Goal: Task Accomplishment & Management: Manage account settings

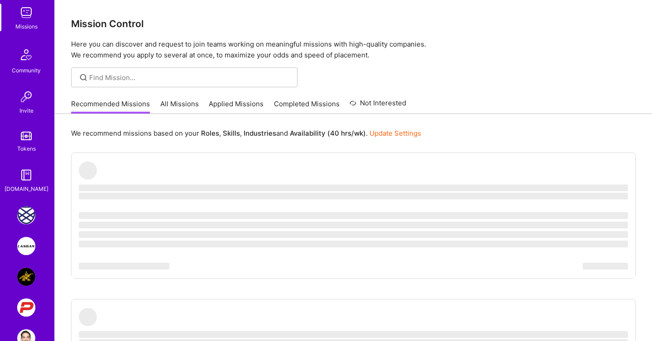
scroll to position [134, 0]
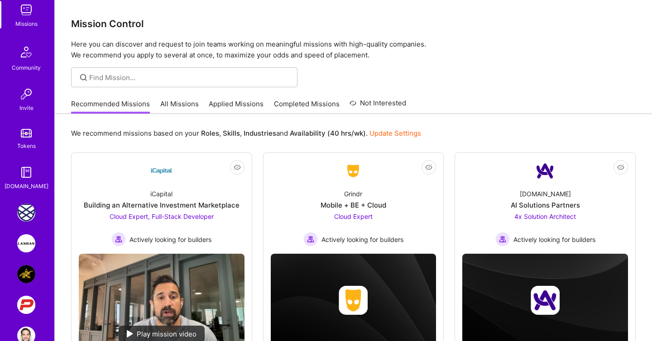
click at [24, 220] on img at bounding box center [26, 213] width 18 height 18
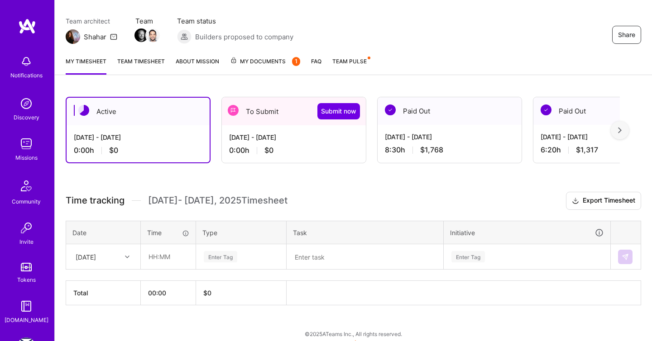
scroll to position [78, 0]
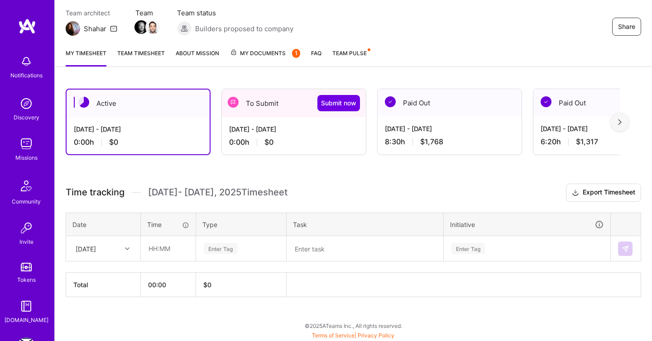
click at [119, 253] on div "[DATE]" at bounding box center [96, 248] width 50 height 15
click at [122, 244] on div at bounding box center [128, 249] width 14 height 12
click at [302, 117] on div "[DATE] - [DATE] 0:00 h $0" at bounding box center [294, 135] width 144 height 37
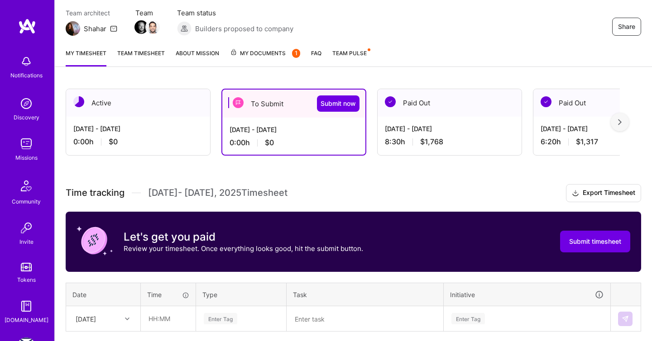
scroll to position [148, 0]
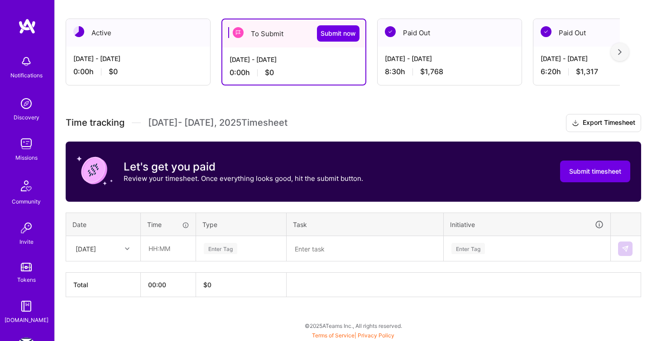
click at [106, 247] on div "[DATE]" at bounding box center [96, 248] width 50 height 15
click at [93, 309] on div "[DATE]" at bounding box center [103, 308] width 73 height 17
click at [155, 244] on input "text" at bounding box center [168, 249] width 54 height 24
type input "02:00"
click at [311, 250] on textarea at bounding box center [364, 249] width 155 height 24
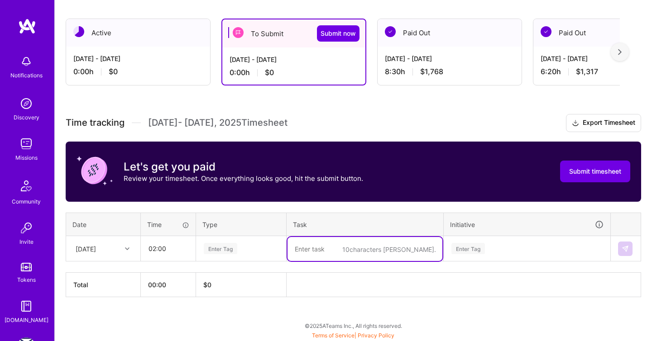
type textarea "R"
type textarea "Project recap"
click at [231, 243] on div "Enter Tag" at bounding box center [220, 249] width 33 height 14
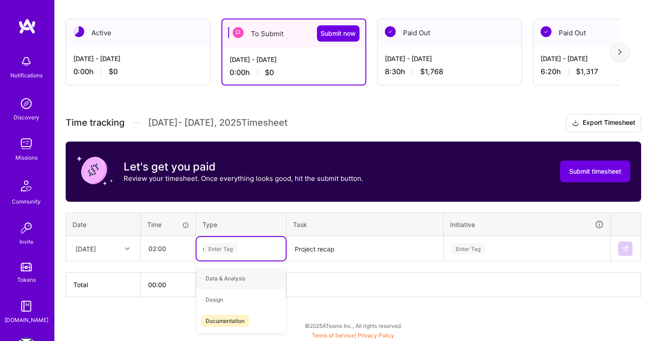
type input "do"
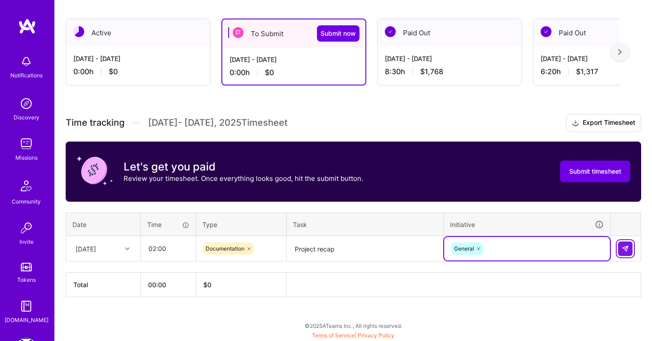
click at [620, 246] on button at bounding box center [625, 249] width 14 height 14
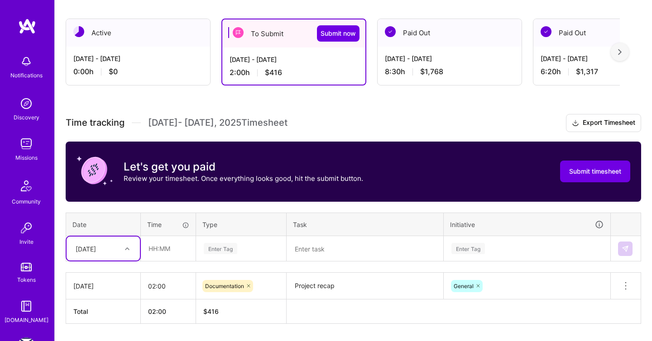
scroll to position [175, 0]
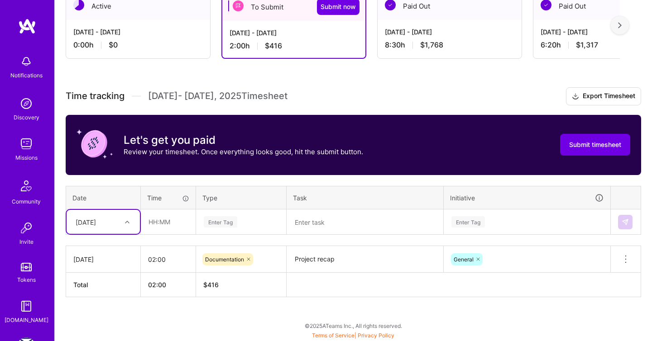
click at [120, 234] on div "option [DATE], selected. Select is focused ,type to refine list, press Down to …" at bounding box center [103, 222] width 73 height 24
click at [100, 315] on div "[DATE]" at bounding box center [103, 314] width 73 height 17
click at [167, 220] on input "text" at bounding box center [168, 222] width 54 height 24
type input "00:20"
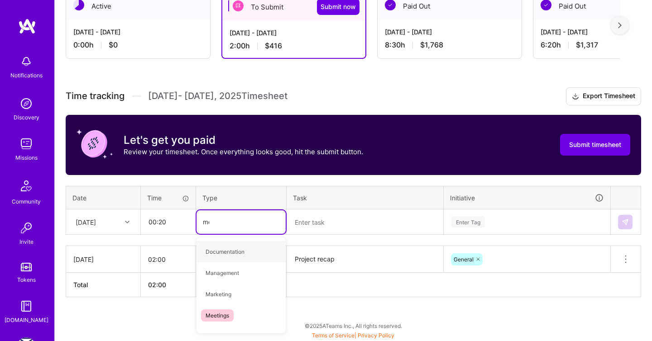
type input "mee"
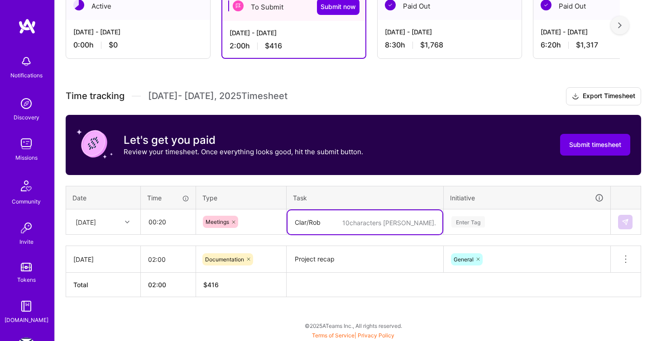
type textarea "Clar/Rob"
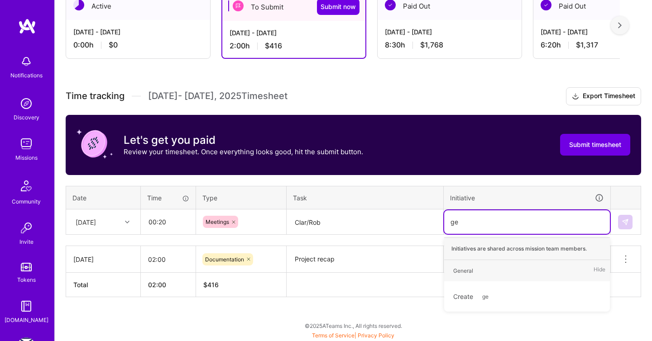
type input "gen"
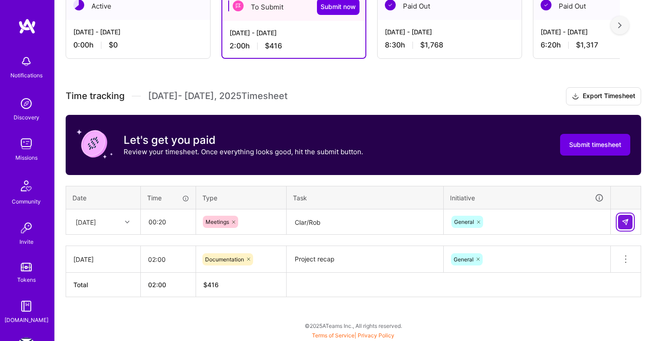
click at [626, 220] on img at bounding box center [624, 222] width 7 height 7
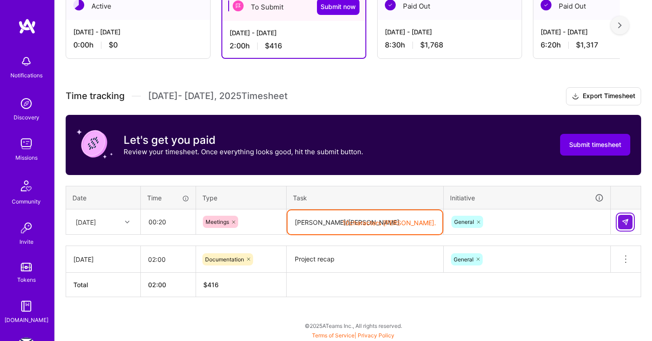
click at [622, 220] on img at bounding box center [624, 222] width 7 height 7
click at [370, 225] on textarea "[PERSON_NAME]/[PERSON_NAME]" at bounding box center [364, 222] width 155 height 24
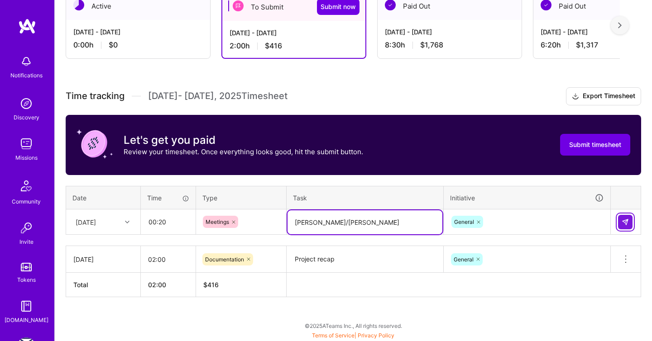
type textarea "[PERSON_NAME]/[PERSON_NAME]"
click at [623, 219] on img at bounding box center [624, 222] width 7 height 7
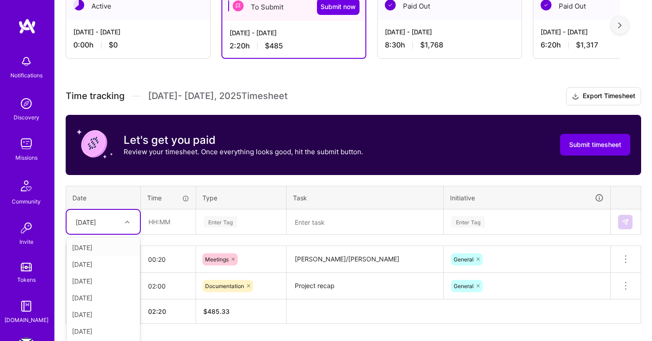
scroll to position [201, 0]
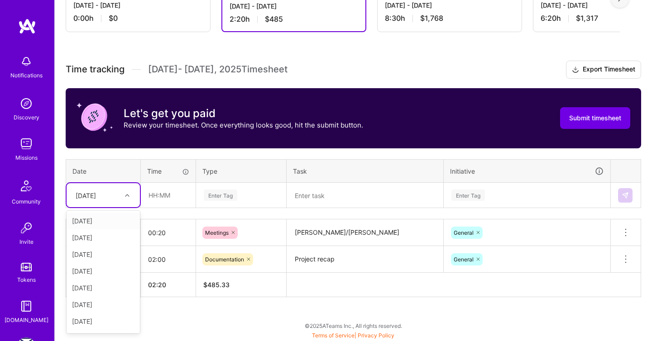
click at [110, 207] on div "option [DATE], selected. option [DATE] focused, 1 of 15. 14 results available. …" at bounding box center [103, 195] width 73 height 24
click at [108, 224] on div "[DATE]" at bounding box center [103, 221] width 73 height 17
click at [152, 203] on input "text" at bounding box center [168, 195] width 54 height 24
type input "01:00"
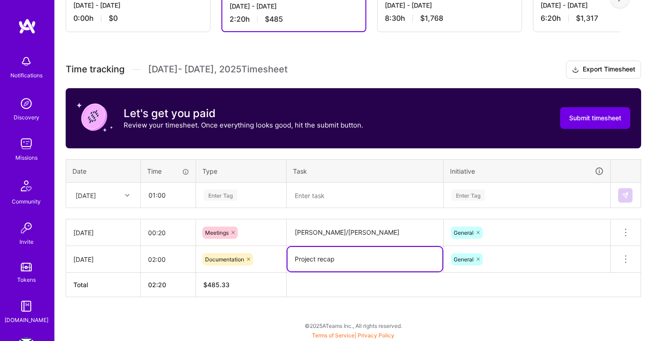
click at [317, 259] on textarea "Project recap" at bounding box center [364, 259] width 155 height 24
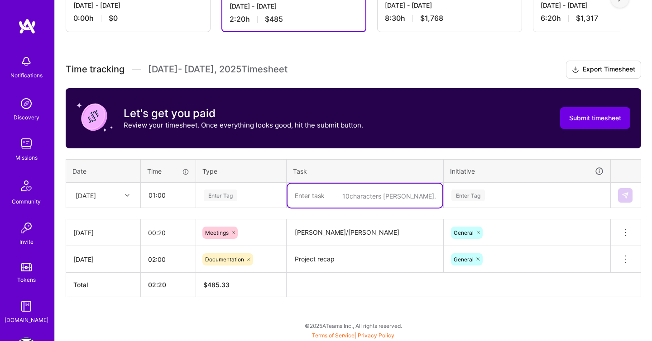
click at [326, 196] on textarea at bounding box center [364, 196] width 155 height 24
paste textarea "Project recap"
type textarea "Project recap"
click at [230, 196] on div "Enter Tag" at bounding box center [220, 195] width 33 height 14
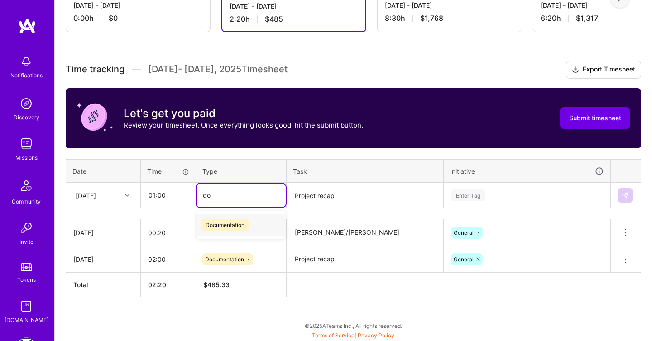
type input "doc"
click at [479, 194] on div "Enter Tag" at bounding box center [467, 195] width 33 height 14
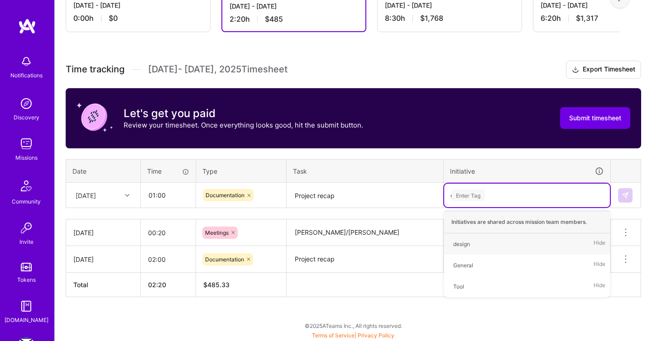
type input "gen"
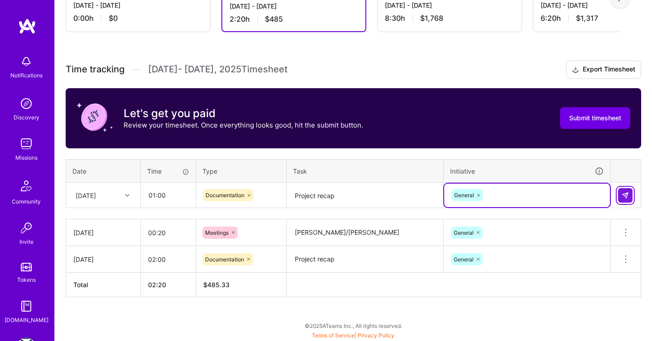
click at [628, 193] on img at bounding box center [624, 195] width 7 height 7
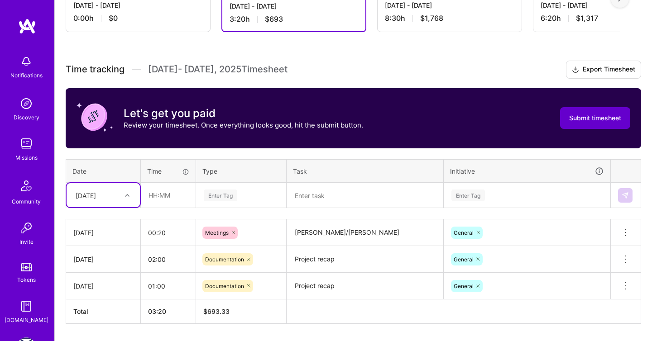
click at [597, 121] on span "Submit timesheet" at bounding box center [595, 118] width 52 height 9
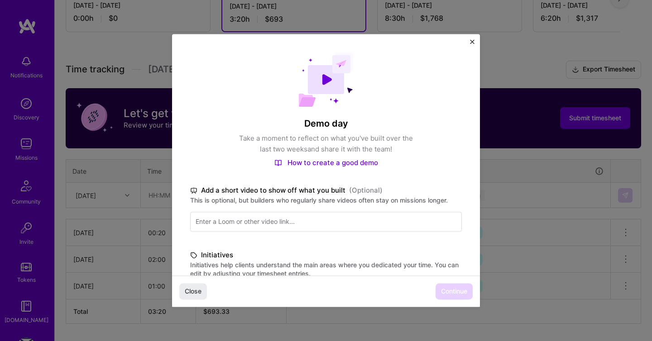
scroll to position [209, 0]
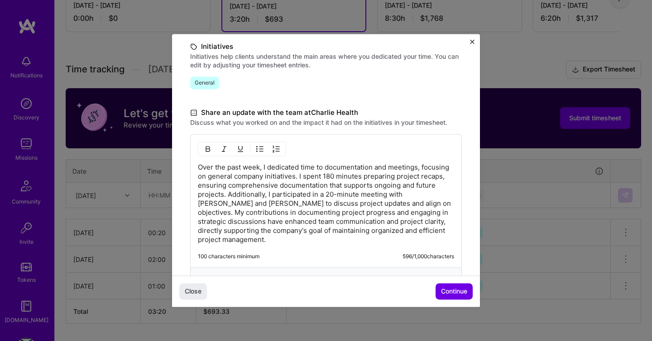
click at [401, 218] on p "Over the past week, I dedicated time to documentation and meetings, focusing on…" at bounding box center [326, 203] width 256 height 81
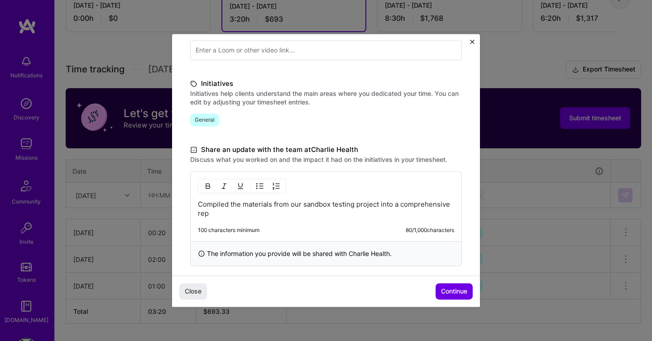
scroll to position [181, 0]
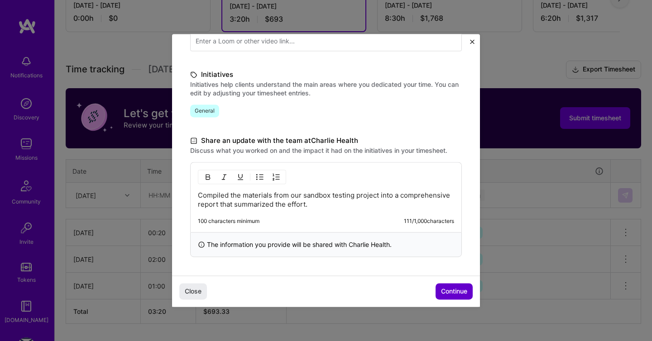
click at [457, 285] on button "Continue" at bounding box center [453, 292] width 37 height 16
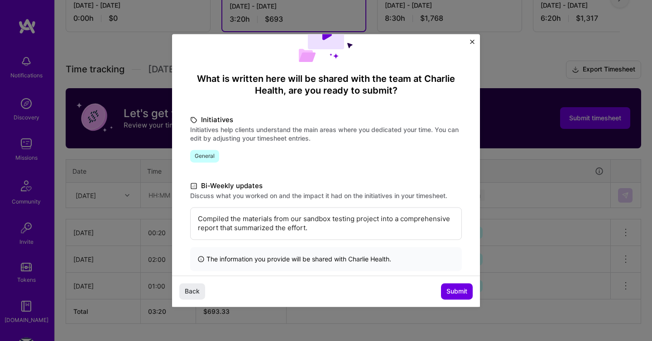
scroll to position [59, 0]
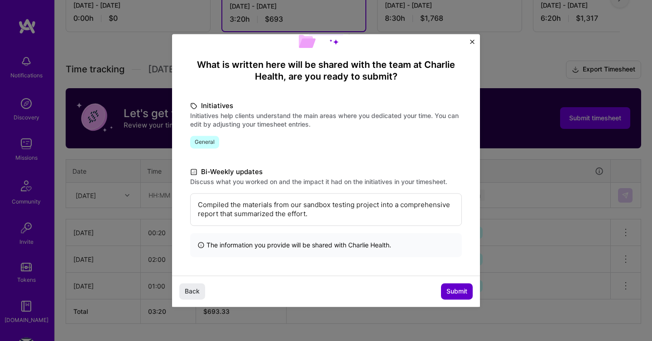
click at [451, 288] on span "Submit" at bounding box center [456, 291] width 21 height 9
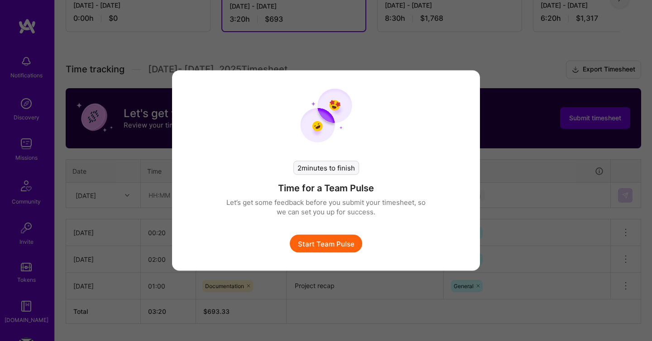
click at [330, 243] on button "Start Team Pulse" at bounding box center [326, 244] width 72 height 18
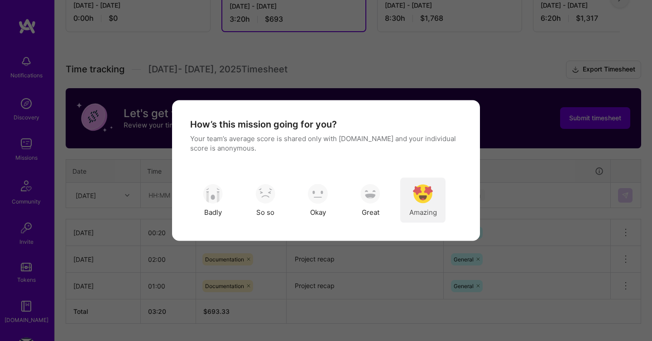
click at [430, 199] on img "modal" at bounding box center [423, 194] width 20 height 20
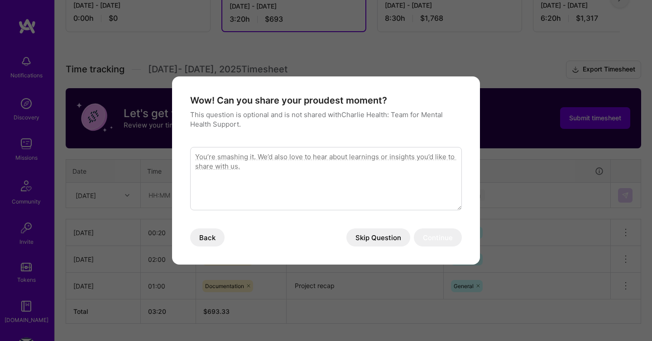
click at [391, 240] on button "Skip Question" at bounding box center [378, 238] width 64 height 18
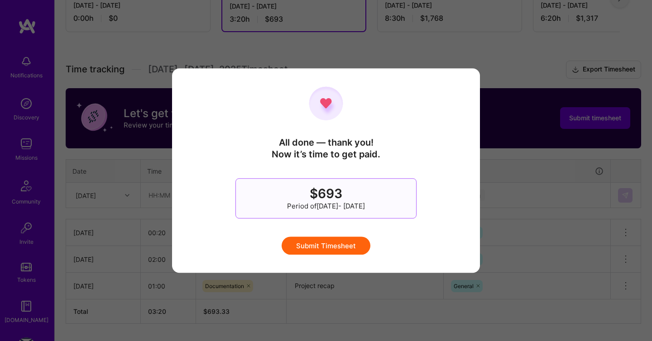
click at [354, 241] on button "Submit Timesheet" at bounding box center [326, 246] width 89 height 18
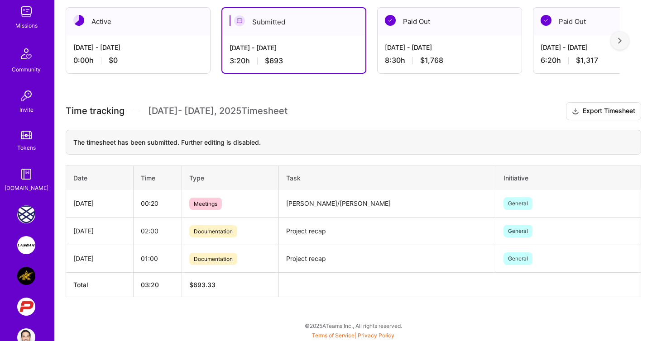
scroll to position [135, 0]
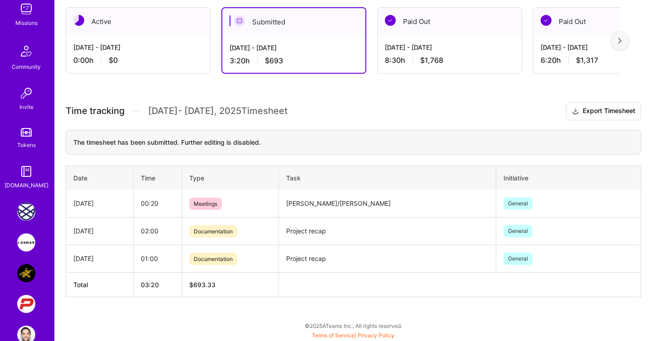
click at [28, 306] on img at bounding box center [26, 304] width 18 height 18
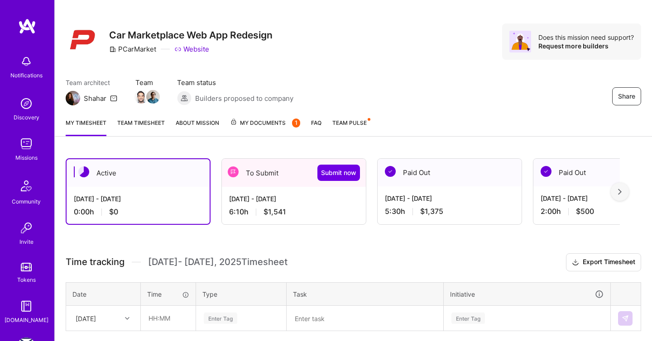
click at [287, 207] on div "6:10 h $1,541" at bounding box center [293, 212] width 129 height 10
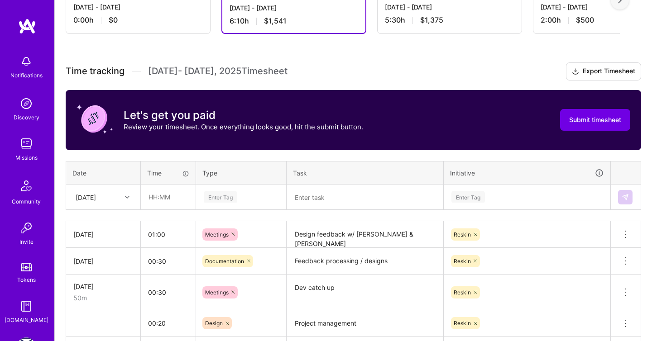
scroll to position [199, 0]
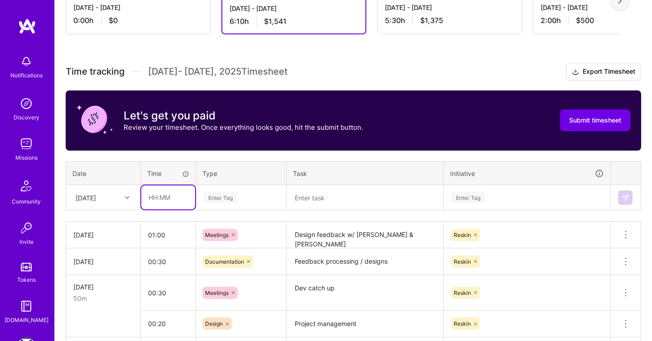
click at [165, 200] on input "text" at bounding box center [168, 198] width 54 height 24
type input "00:30"
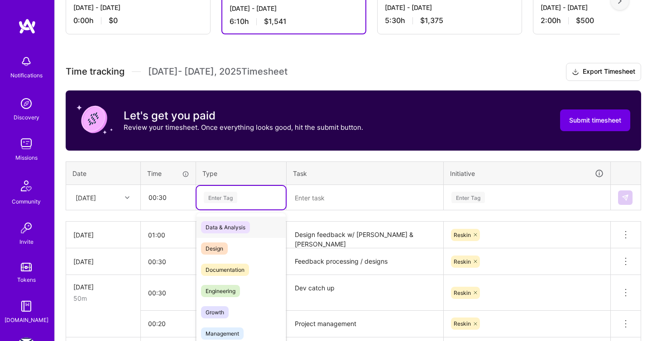
scroll to position [210, 0]
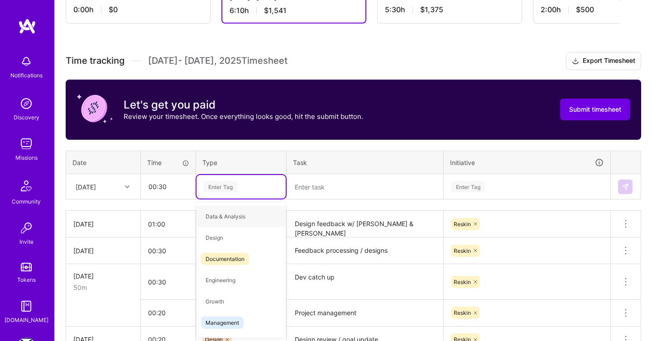
type input "m"
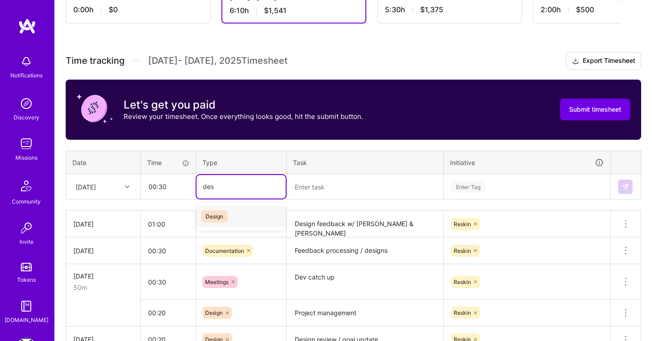
type input "des"
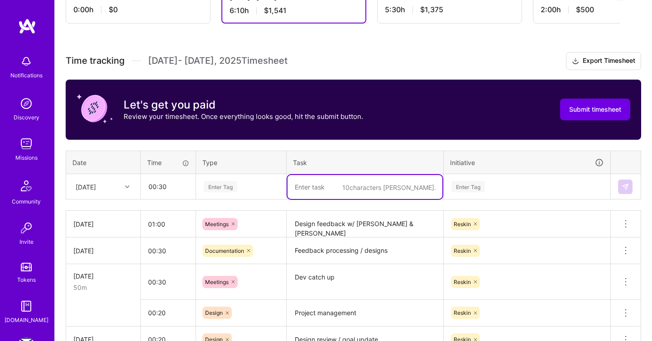
click at [212, 183] on div "Enter Tag" at bounding box center [220, 187] width 33 height 14
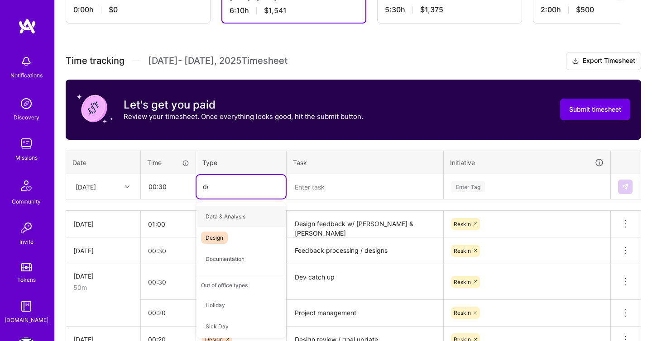
type input "des"
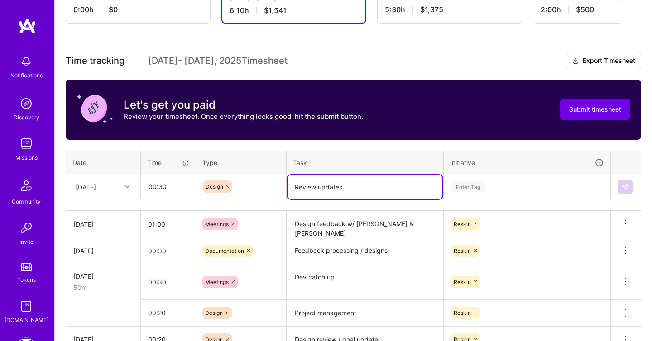
type textarea "Review updates"
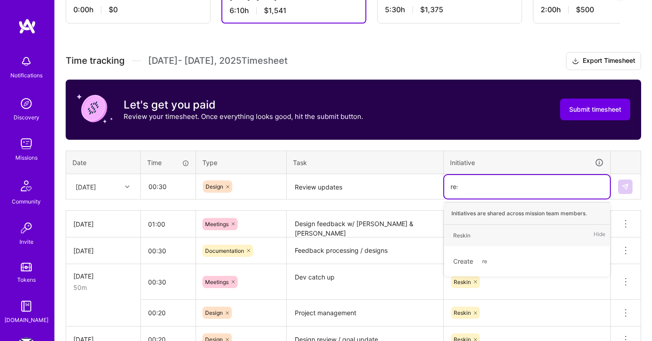
type input "resk"
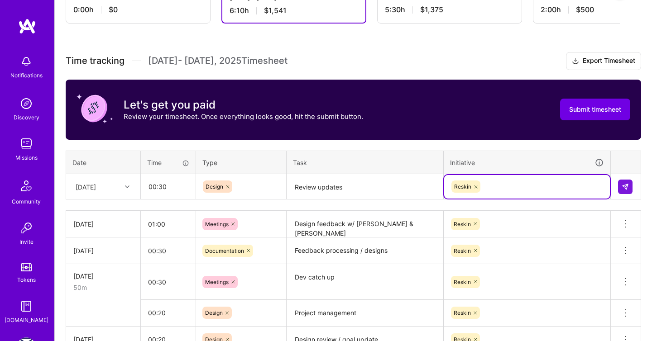
click at [113, 191] on div "[DATE]" at bounding box center [96, 186] width 50 height 15
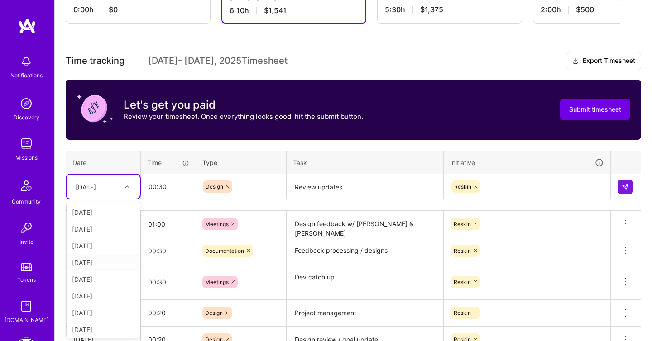
scroll to position [102, 0]
click at [105, 303] on div "[DATE]" at bounding box center [103, 311] width 73 height 17
click at [624, 188] on img at bounding box center [624, 186] width 7 height 7
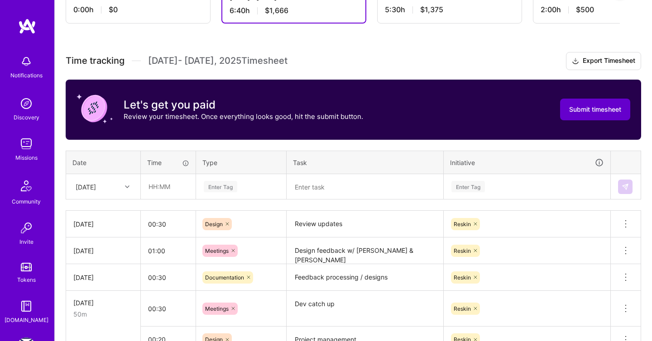
click at [573, 110] on span "Submit timesheet" at bounding box center [595, 109] width 52 height 9
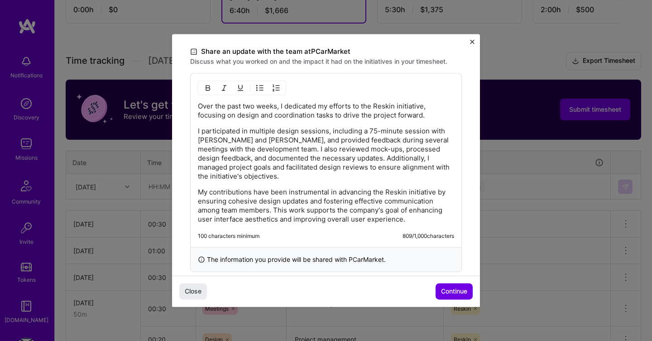
scroll to position [269, 0]
click at [371, 138] on p "I participated in multiple design sessions, including a 75-minute session with …" at bounding box center [326, 154] width 256 height 54
click at [330, 132] on p "I participated in multiple design sessions, including a 75-minute session with …" at bounding box center [326, 154] width 256 height 54
click at [403, 130] on p "I participated in multiple design sessions, including a 75-minute session with …" at bounding box center [326, 154] width 256 height 54
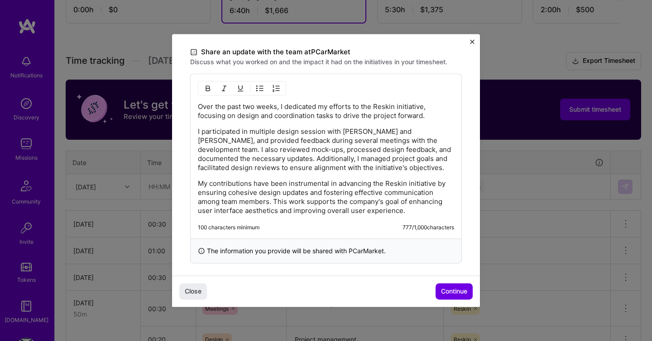
click at [384, 134] on p "I participated in multiple design session with [PERSON_NAME] and [PERSON_NAME],…" at bounding box center [326, 149] width 256 height 45
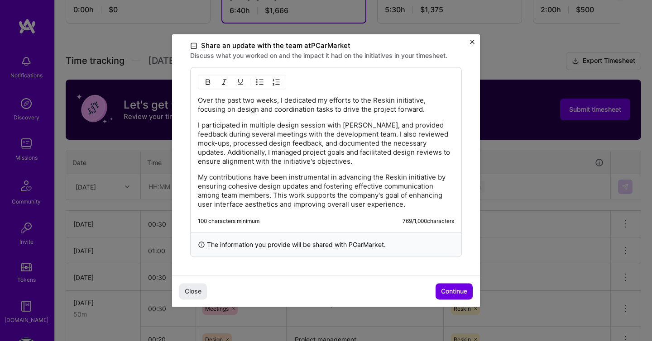
drag, startPoint x: 454, startPoint y: 294, endPoint x: 412, endPoint y: 144, distance: 155.2
click at [411, 145] on div "Demo day Take a moment to reflect on what you've built over the last two weeks …" at bounding box center [326, 16] width 308 height 517
click at [329, 134] on p "I participated in multiple design session with [PERSON_NAME], and provided feed…" at bounding box center [326, 143] width 256 height 45
click at [396, 183] on p "My contributions have been instrumental in advancing the Reskin initiative by e…" at bounding box center [326, 191] width 256 height 36
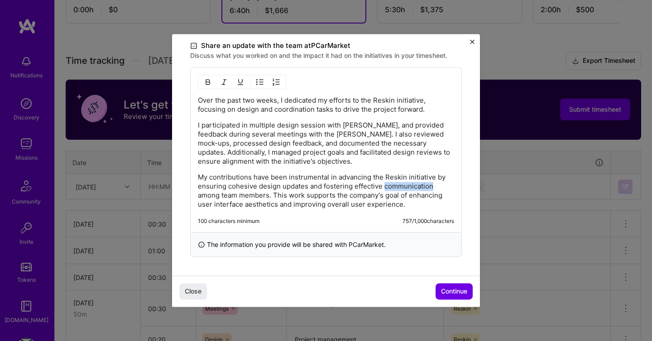
click at [396, 183] on p "My contributions have been instrumental in advancing the Reskin initiative by e…" at bounding box center [326, 191] width 256 height 36
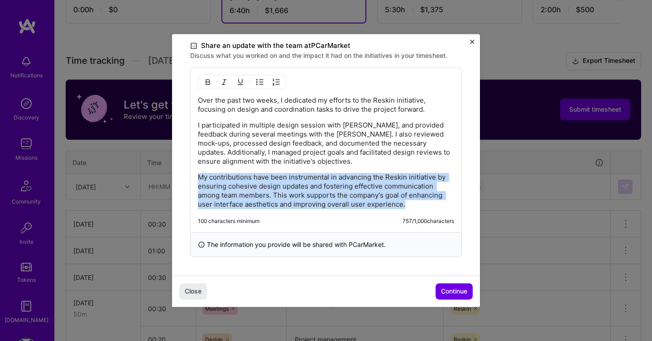
click at [396, 183] on p "My contributions have been instrumental in advancing the Reskin initiative by e…" at bounding box center [326, 191] width 256 height 36
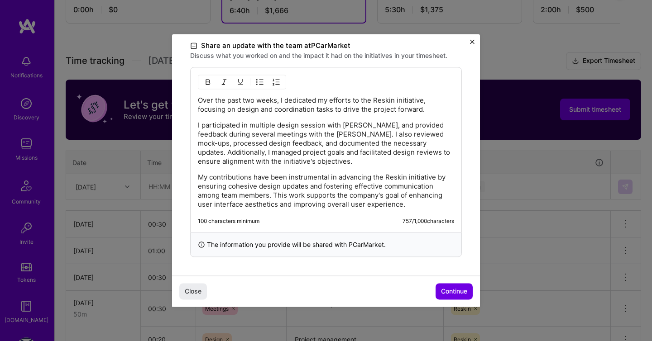
scroll to position [248, 0]
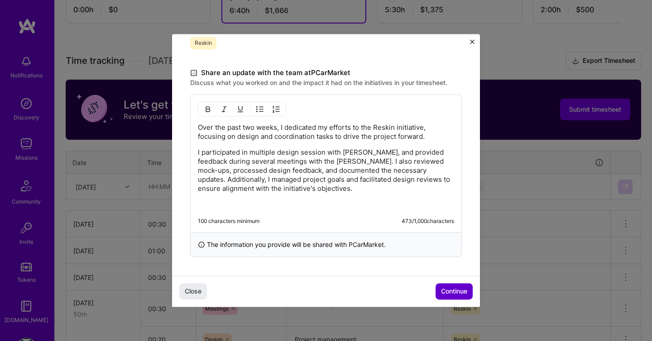
click at [452, 288] on span "Continue" at bounding box center [454, 291] width 26 height 9
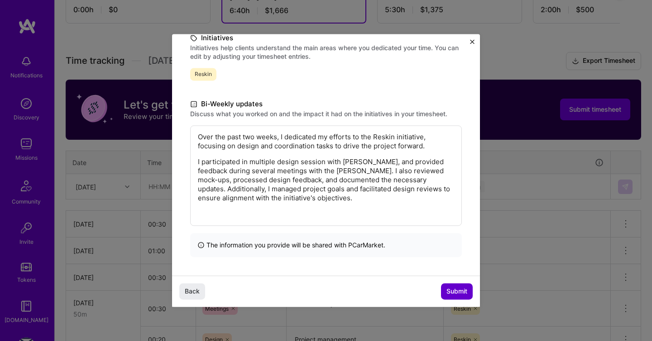
click at [452, 288] on span "Submit" at bounding box center [456, 291] width 21 height 9
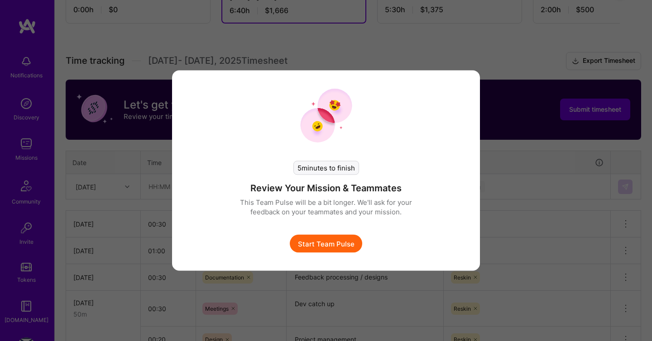
click at [344, 253] on button "Start Team Pulse" at bounding box center [326, 244] width 72 height 18
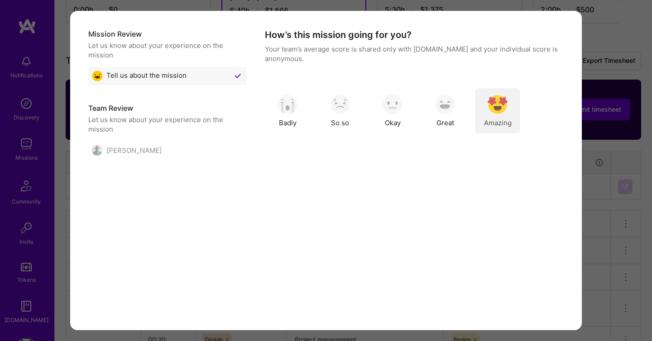
click at [507, 105] on img "modal" at bounding box center [497, 105] width 20 height 20
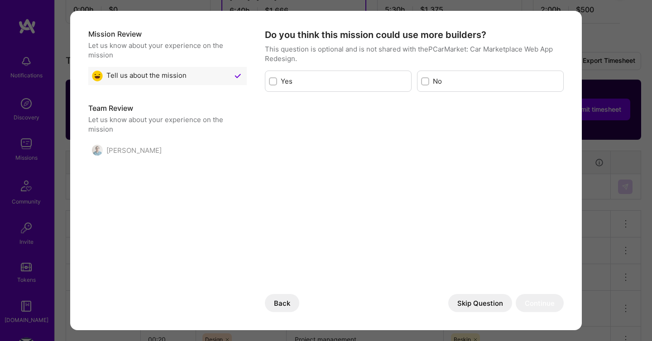
click at [127, 155] on div "[PERSON_NAME]" at bounding box center [127, 150] width 70 height 11
click at [129, 150] on div "[PERSON_NAME]" at bounding box center [127, 150] width 70 height 11
click at [427, 86] on div "No" at bounding box center [490, 81] width 147 height 21
click at [426, 81] on input "modal" at bounding box center [426, 82] width 6 height 6
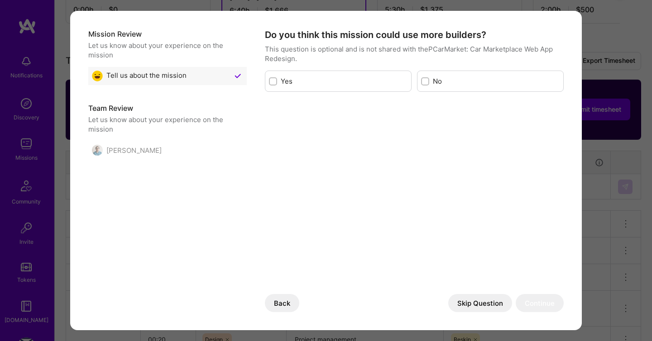
checkbox input "true"
click at [534, 308] on button "Continue" at bounding box center [540, 303] width 48 height 18
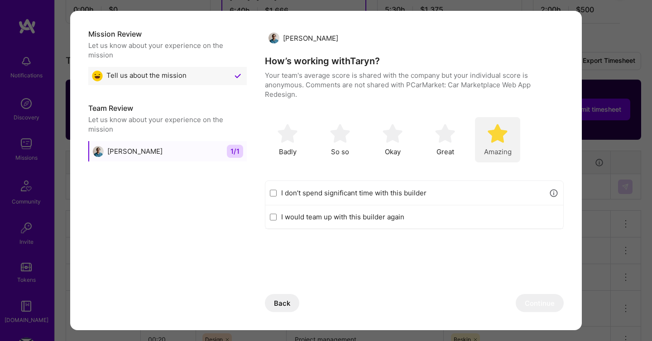
click at [507, 128] on img "modal" at bounding box center [497, 134] width 20 height 20
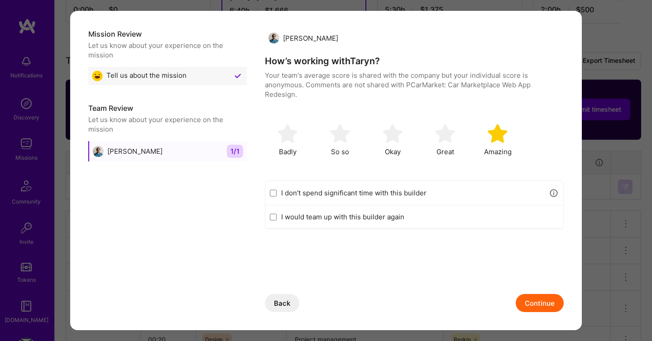
click at [377, 218] on label "I would team up with this builder again" at bounding box center [419, 217] width 277 height 10
click at [277, 218] on input "I would team up with this builder again" at bounding box center [273, 217] width 7 height 7
checkbox input "true"
click at [555, 305] on button "Continue" at bounding box center [540, 303] width 48 height 18
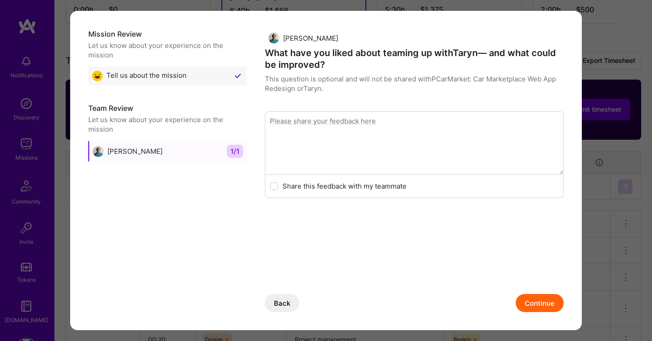
click at [428, 162] on textarea "modal" at bounding box center [414, 142] width 299 height 63
type textarea "[PERSON_NAME] is amazing."
click at [354, 179] on div "Share this feedback with my teammate" at bounding box center [414, 187] width 299 height 24
click at [354, 186] on label "Share this feedback with my teammate" at bounding box center [344, 187] width 124 height 10
click at [278, 186] on input "modal" at bounding box center [275, 187] width 6 height 6
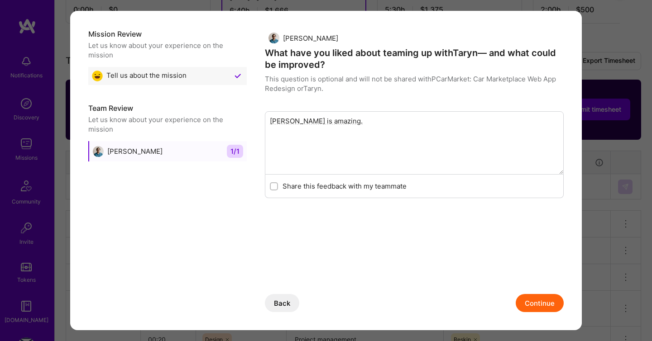
checkbox input "true"
click at [548, 296] on button "Continue" at bounding box center [540, 303] width 48 height 18
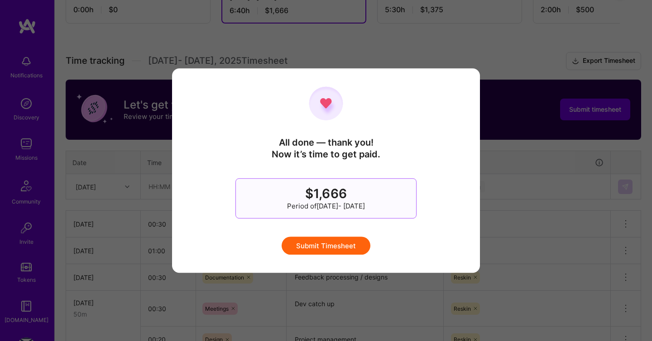
click at [350, 251] on button "Submit Timesheet" at bounding box center [326, 246] width 89 height 18
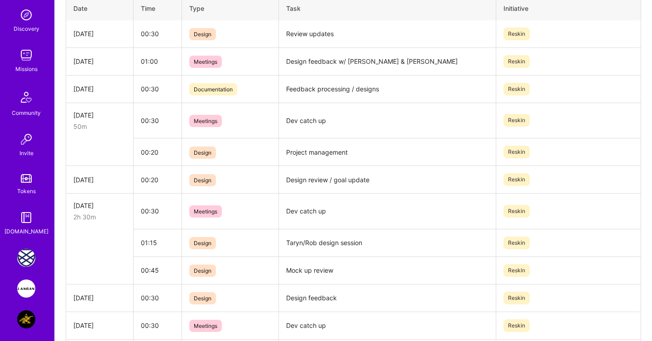
scroll to position [156, 0]
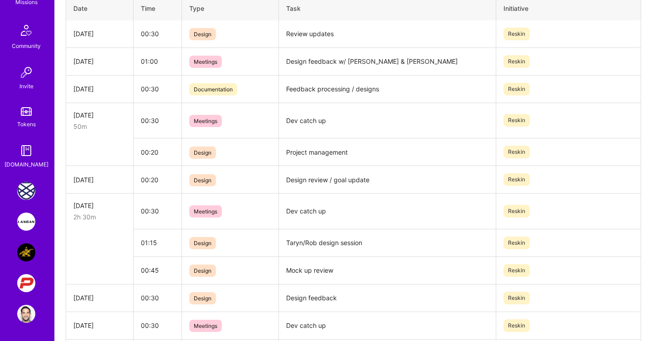
click at [27, 219] on img at bounding box center [26, 222] width 18 height 18
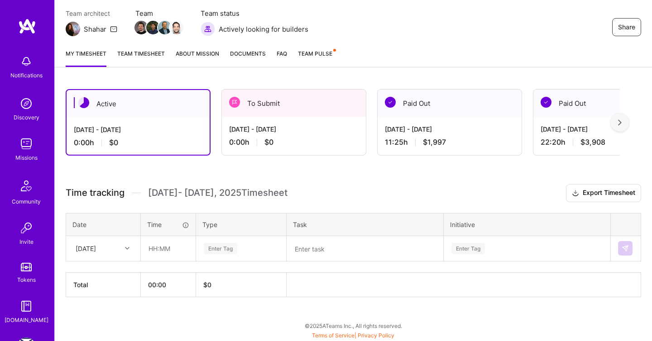
scroll to position [78, 0]
click at [292, 134] on div "[DATE] - [DATE] 0:00 h $0" at bounding box center [294, 135] width 144 height 37
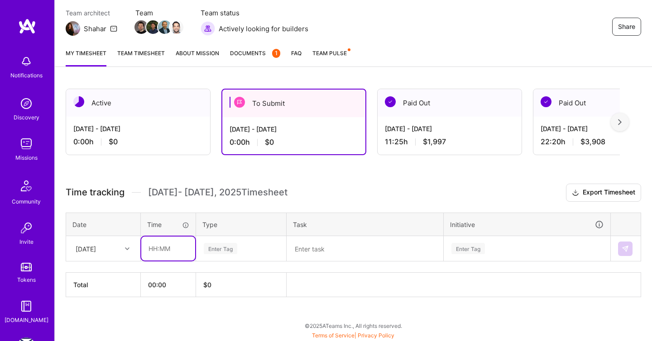
click at [179, 250] on input "text" at bounding box center [168, 249] width 54 height 24
type input "00:30"
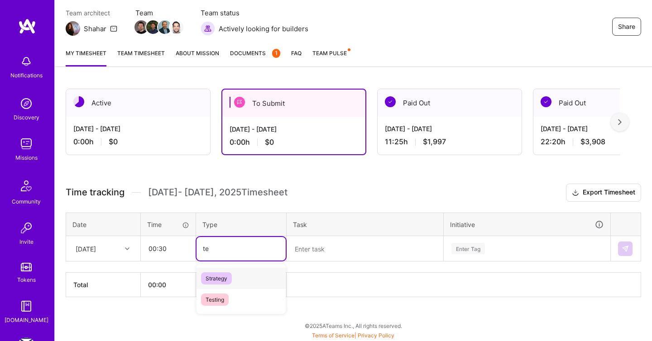
type input "t"
type input "test"
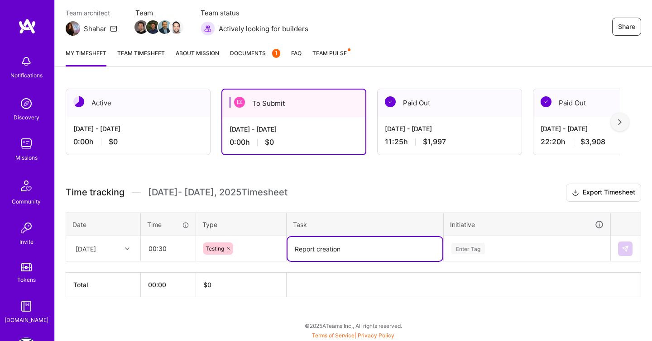
type textarea "Report creation"
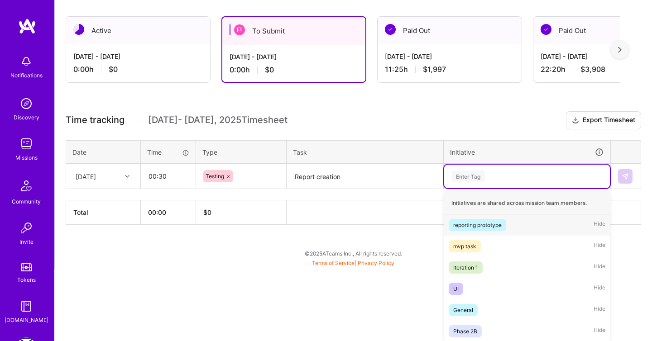
scroll to position [151, 0]
click at [596, 225] on span "Hide" at bounding box center [599, 225] width 12 height 12
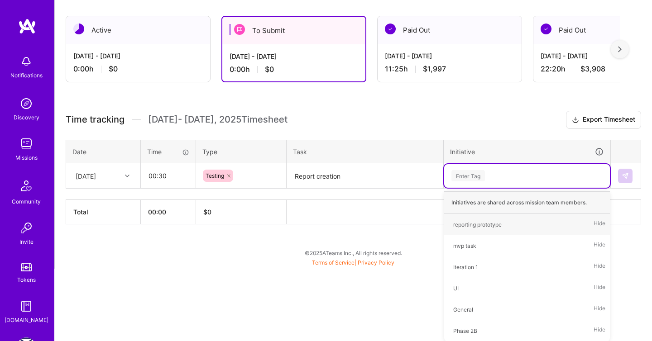
scroll to position [129, 0]
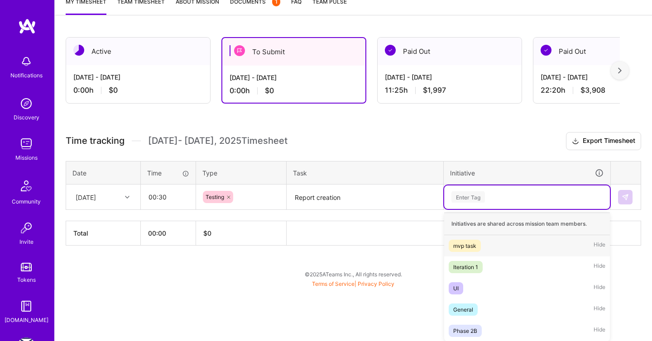
click at [602, 246] on span "Hide" at bounding box center [599, 246] width 12 height 12
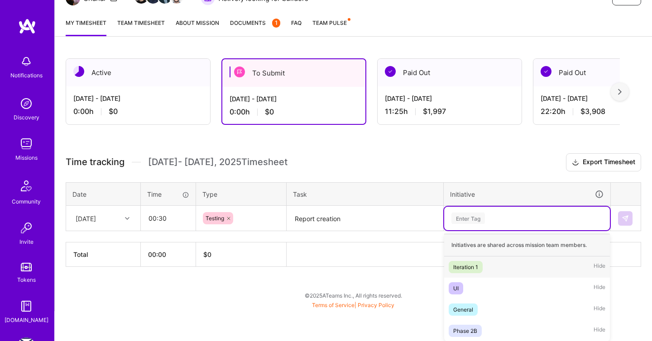
click at [602, 262] on span "Hide" at bounding box center [599, 267] width 12 height 12
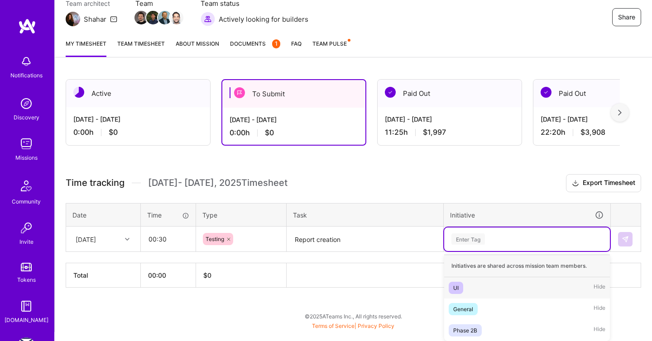
scroll to position [87, 0]
click at [598, 287] on span "Hide" at bounding box center [599, 288] width 12 height 12
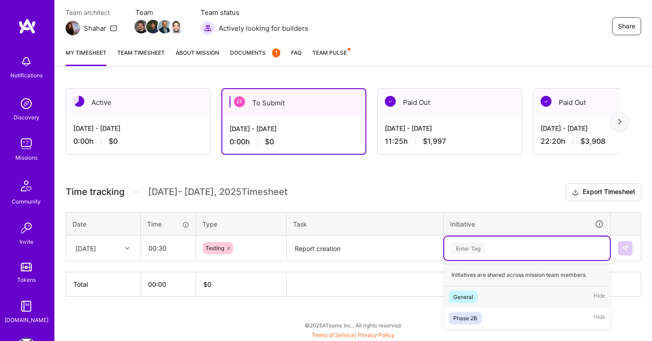
scroll to position [78, 0]
click at [600, 317] on span "Hide" at bounding box center [599, 319] width 12 height 12
click at [539, 299] on div "General Hide" at bounding box center [527, 297] width 166 height 21
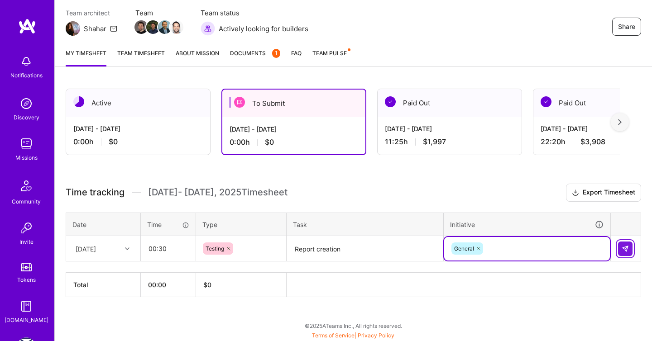
click at [624, 248] on img at bounding box center [624, 248] width 7 height 7
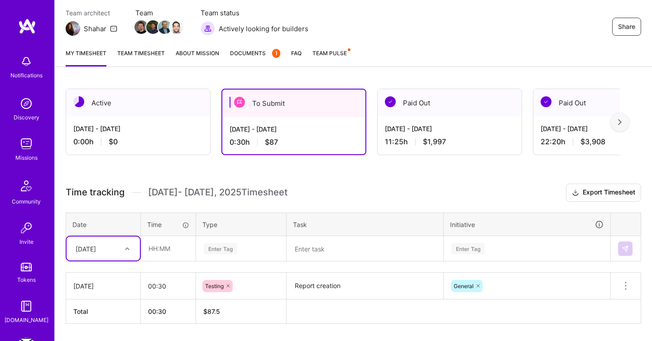
click at [311, 238] on textarea at bounding box center [364, 249] width 155 height 24
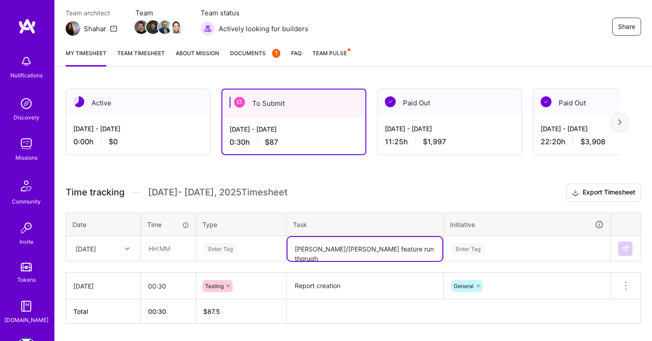
type textarea "[PERSON_NAME]/[PERSON_NAME] feature run thorugh"
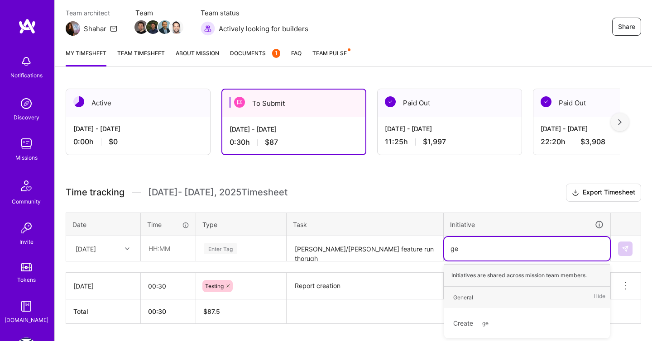
type input "gen"
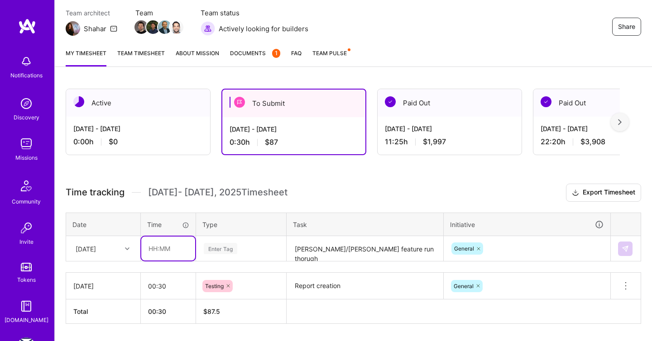
click at [164, 246] on input "text" at bounding box center [168, 249] width 54 height 24
type input "00:30"
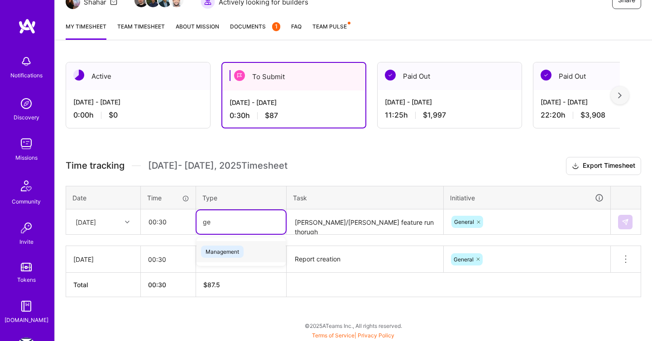
type input "g"
type input "do"
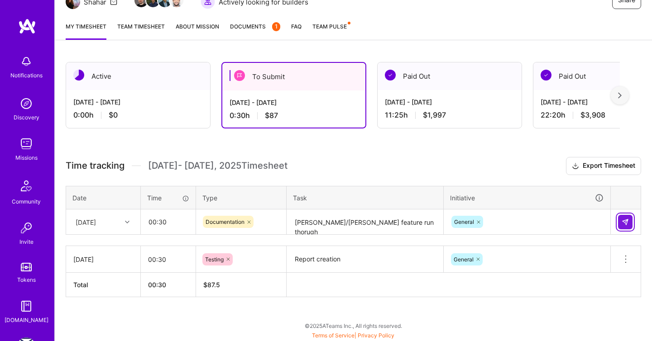
click at [628, 215] on button at bounding box center [625, 222] width 14 height 14
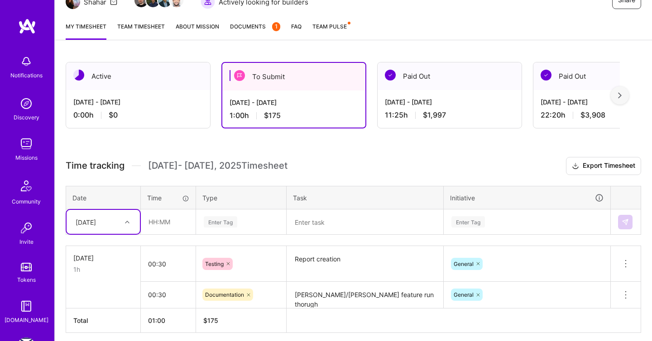
click at [129, 226] on div "Select is focused ,type to refine list, press Down to open the menu, [DATE]" at bounding box center [103, 222] width 73 height 24
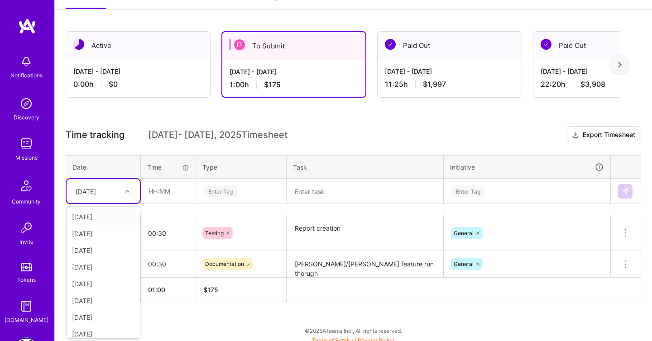
scroll to position [140, 0]
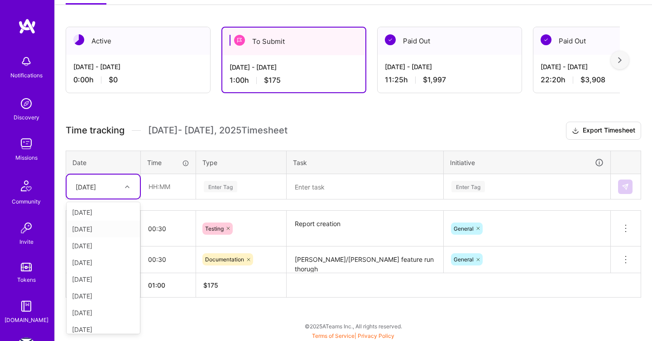
click at [105, 228] on div "[DATE]" at bounding box center [103, 229] width 73 height 17
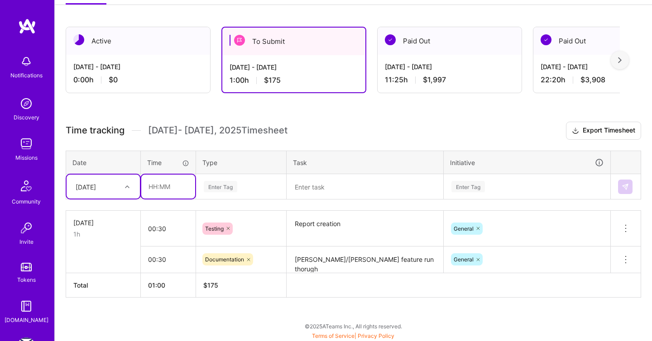
click at [156, 185] on input "text" at bounding box center [168, 187] width 54 height 24
type input "0"
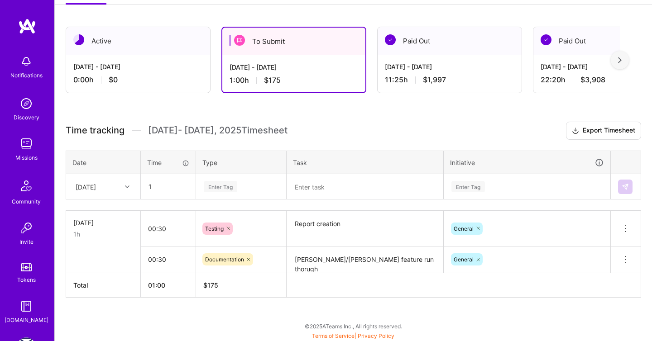
type input "01:00"
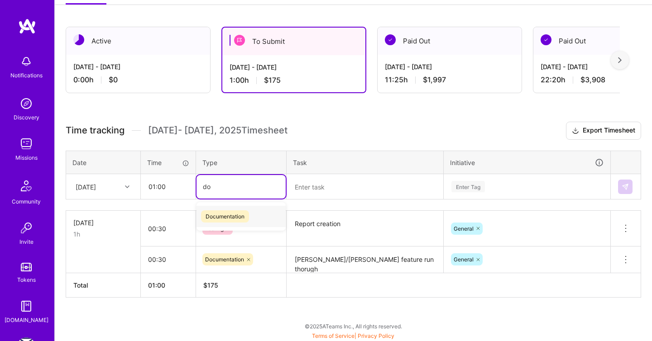
type input "doc"
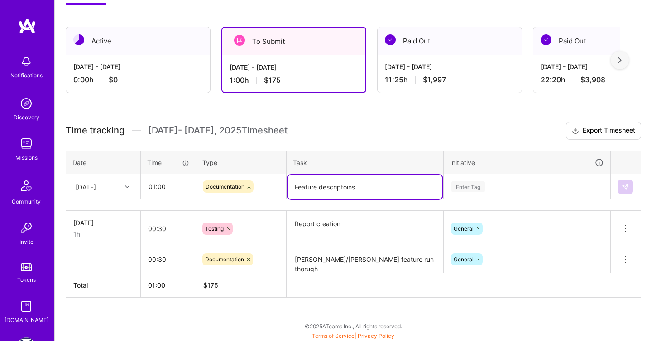
type textarea "Feature descriptoins"
type input "p"
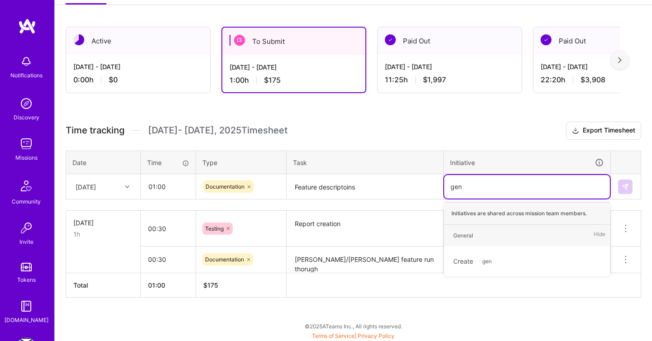
type input "gene"
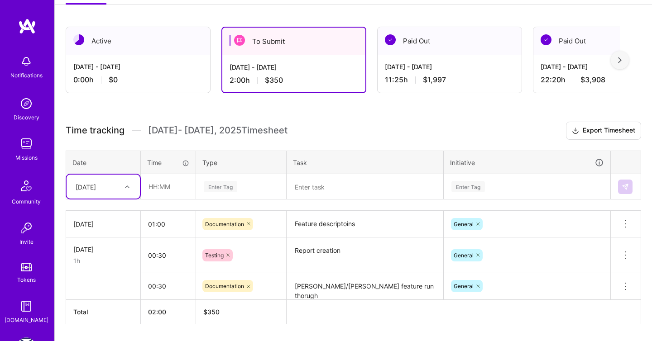
click at [95, 186] on div "[DATE]" at bounding box center [86, 187] width 20 height 10
click at [96, 244] on div "[DATE]" at bounding box center [103, 246] width 73 height 17
click at [155, 189] on input "text" at bounding box center [168, 187] width 54 height 24
type input "01:00"
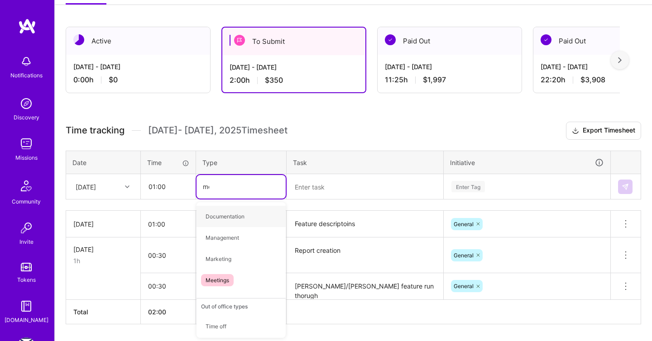
type input "mee"
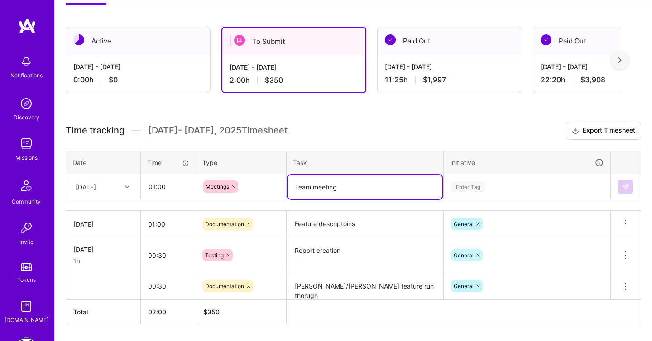
type textarea "Team meeting"
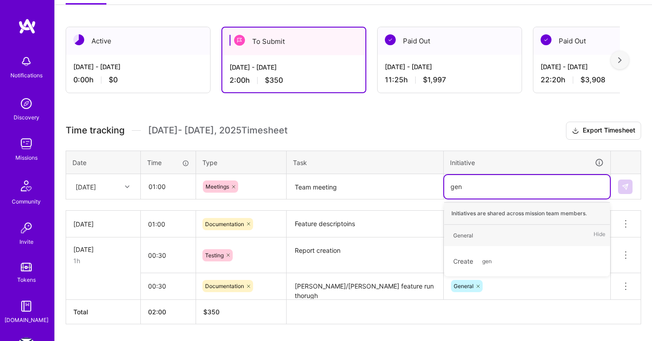
type input "gene"
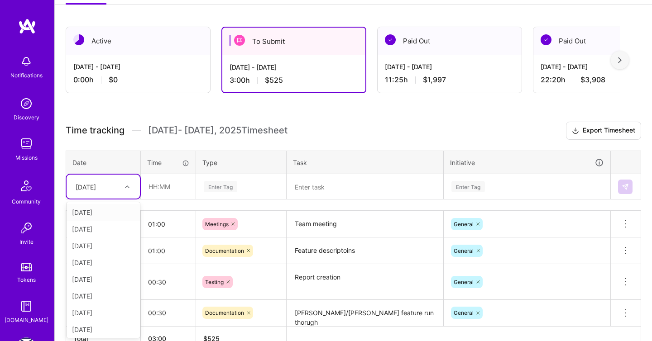
click at [108, 192] on div "[DATE]" at bounding box center [96, 186] width 50 height 15
click at [93, 311] on div "[DATE]" at bounding box center [103, 313] width 73 height 17
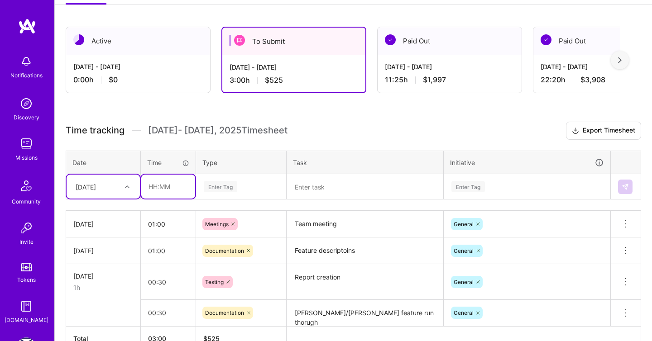
click at [155, 196] on input "text" at bounding box center [168, 187] width 54 height 24
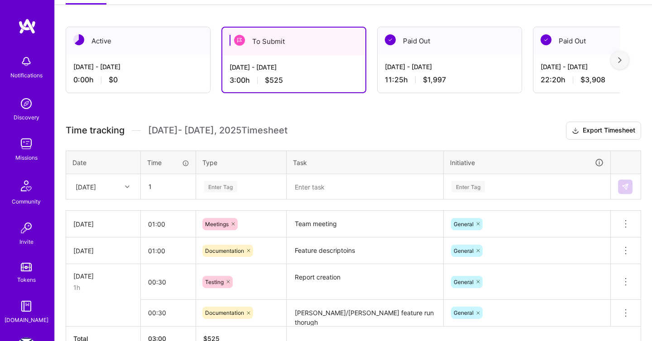
type input "01:00"
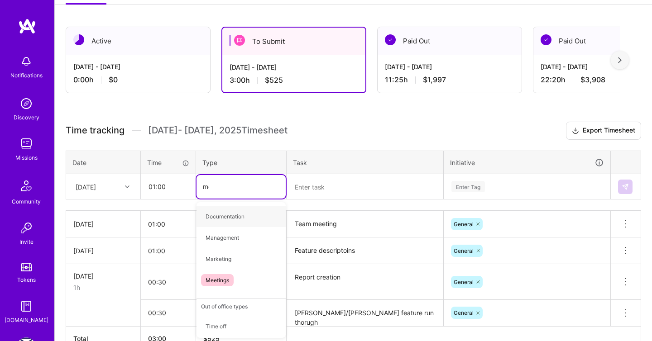
type input "mee"
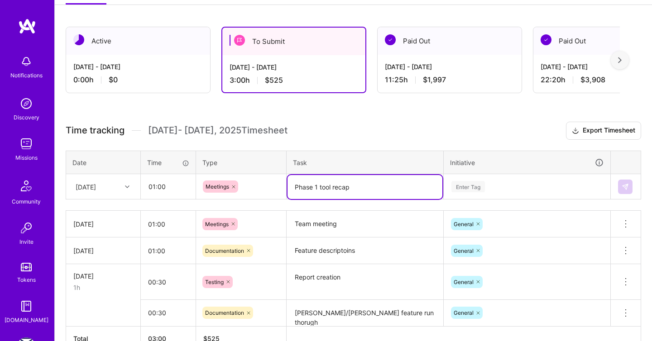
type textarea "Phase 1 tool recap"
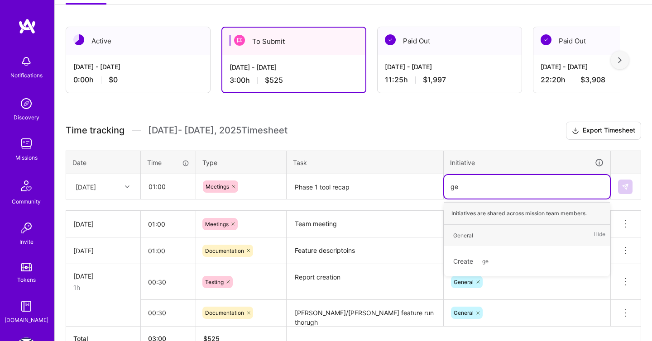
type input "gen"
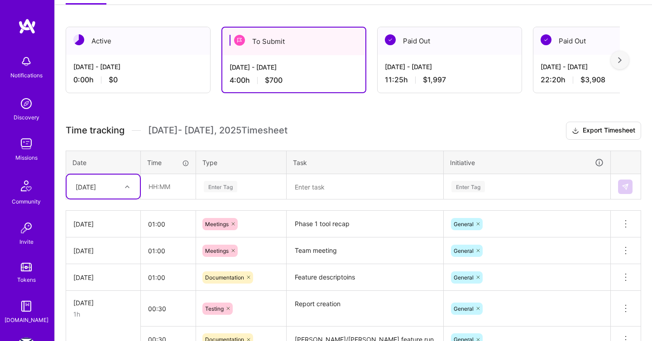
click at [127, 183] on div at bounding box center [128, 187] width 14 height 12
click at [100, 294] on div "[DATE]" at bounding box center [103, 296] width 73 height 17
click at [158, 189] on input "text" at bounding box center [168, 187] width 54 height 24
type input "00:30"
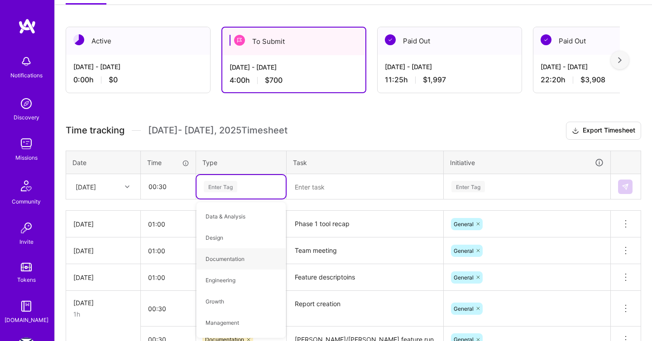
click at [121, 180] on div at bounding box center [128, 186] width 14 height 15
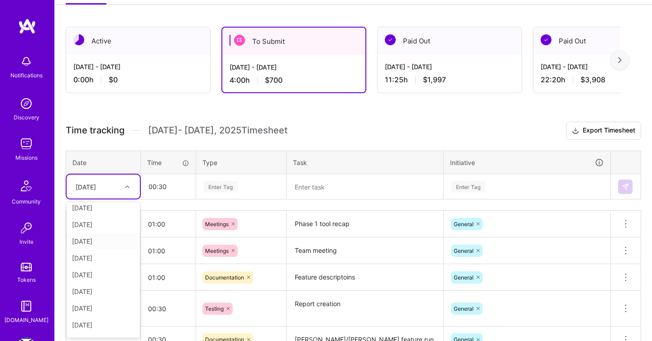
scroll to position [72, 0]
click at [96, 324] on div "[DATE]" at bounding box center [103, 324] width 73 height 17
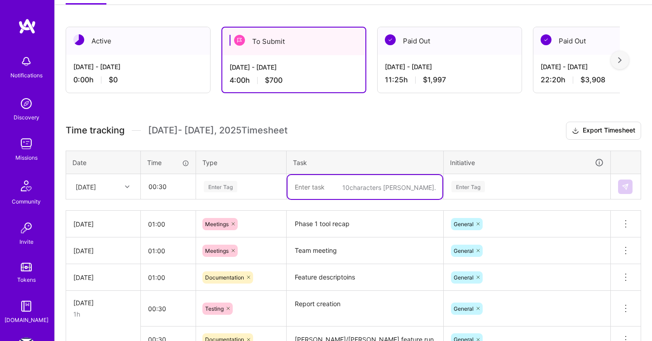
click at [344, 190] on textarea at bounding box center [364, 187] width 155 height 24
type textarea "[PERSON_NAME] interview"
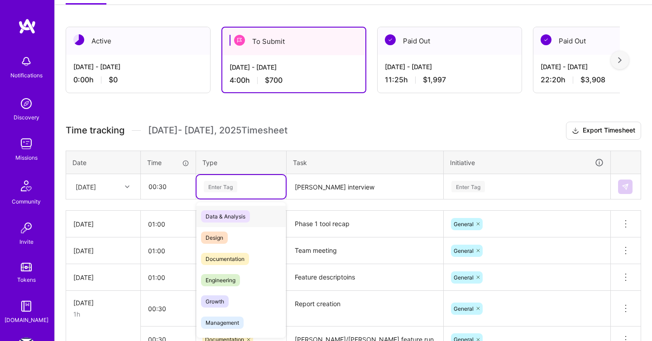
click at [218, 185] on div "Enter Tag" at bounding box center [220, 187] width 33 height 14
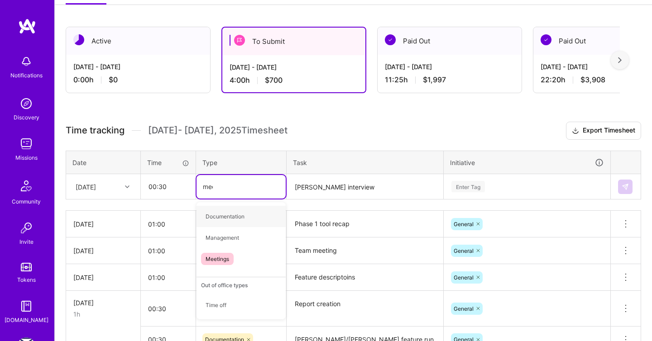
type input "meet"
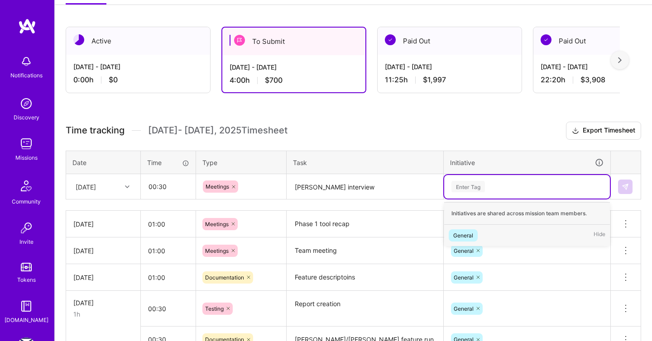
click at [470, 184] on div "Enter Tag" at bounding box center [467, 187] width 33 height 14
type input "gen"
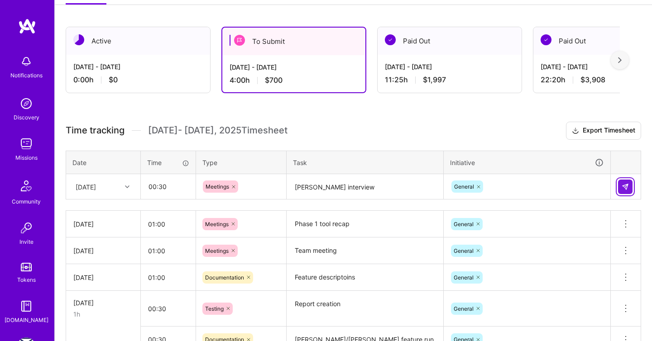
click at [622, 186] on img at bounding box center [624, 186] width 7 height 7
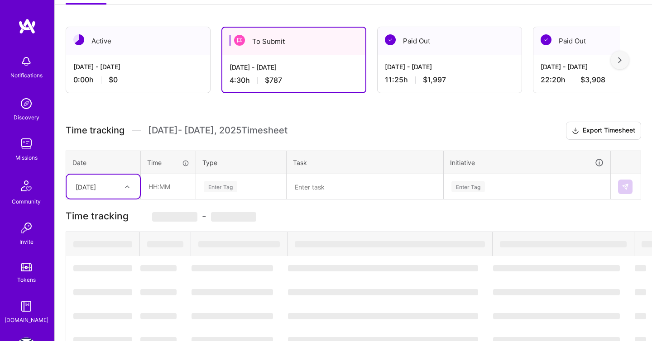
click at [115, 189] on div "[DATE]" at bounding box center [96, 186] width 50 height 15
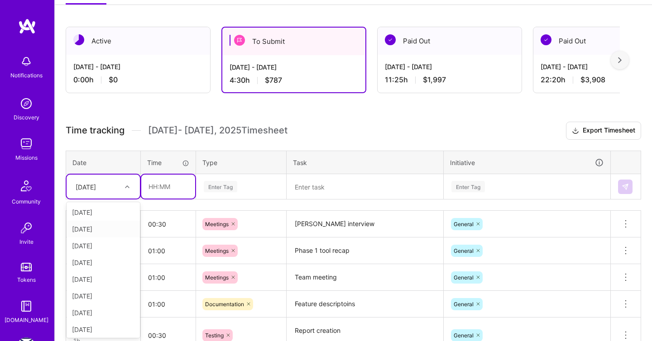
click at [172, 185] on input "text" at bounding box center [168, 187] width 54 height 24
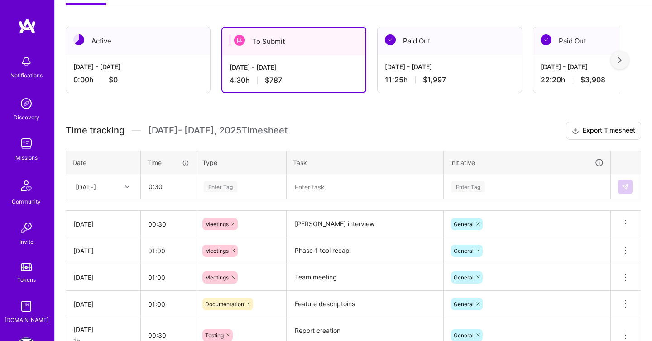
type input "00:30"
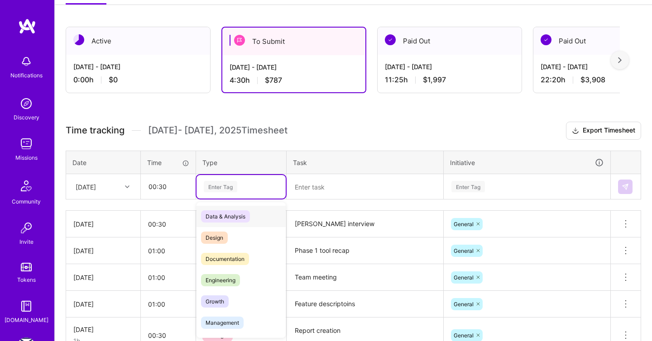
click at [215, 181] on div "Enter Tag" at bounding box center [220, 187] width 33 height 14
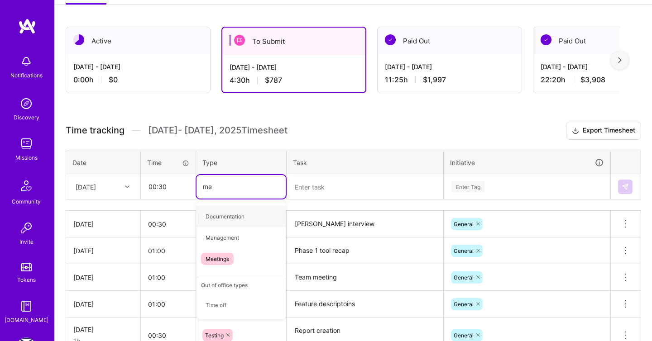
type input "mee"
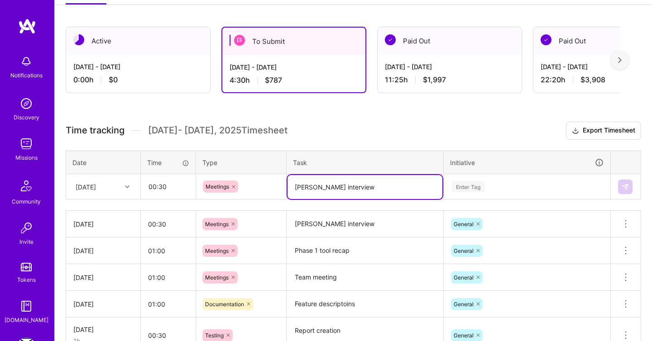
type textarea "[PERSON_NAME] interview"
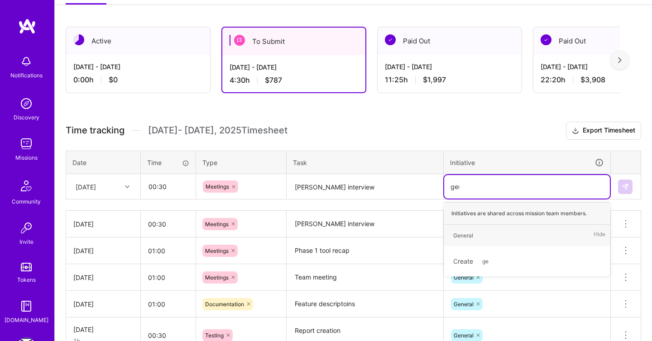
type input "gene"
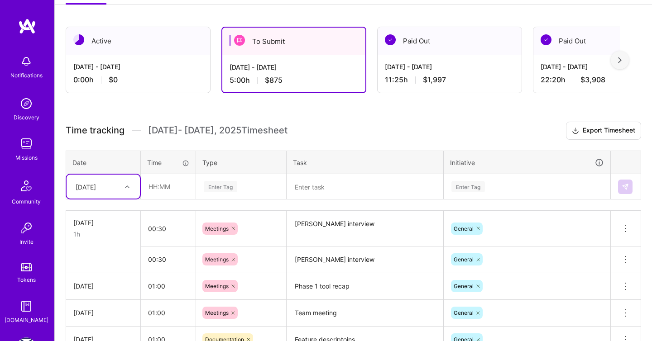
type input "f"
type input "00:30"
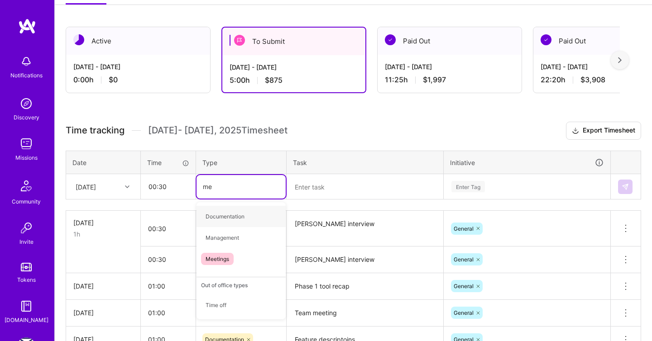
type input "mee"
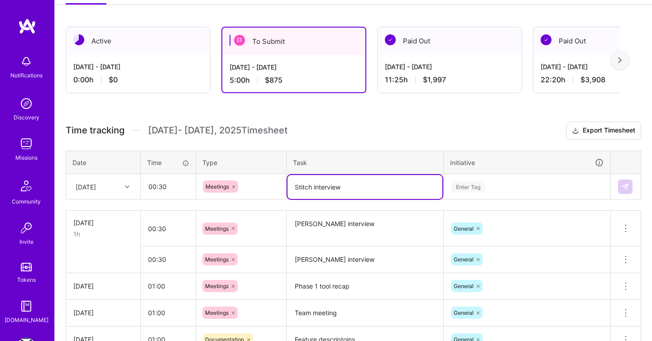
type textarea "Stitch interview"
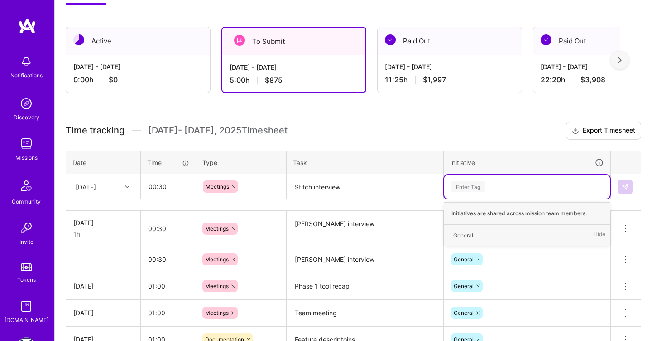
type input "gen"
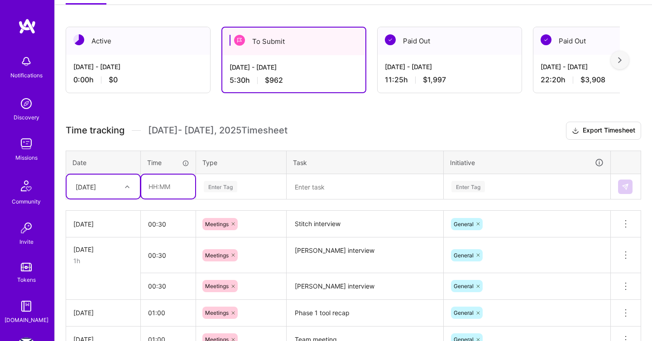
click at [181, 193] on input "text" at bounding box center [168, 187] width 54 height 24
type input "00:30"
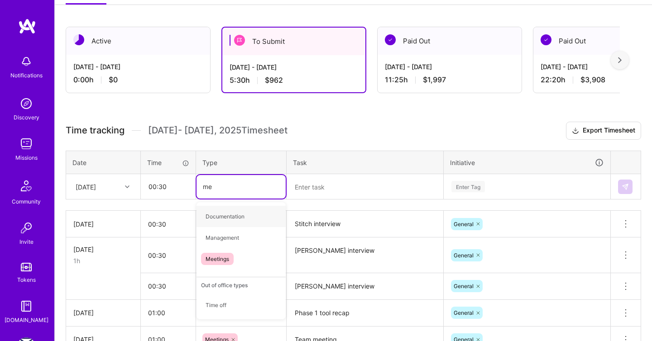
type input "mee"
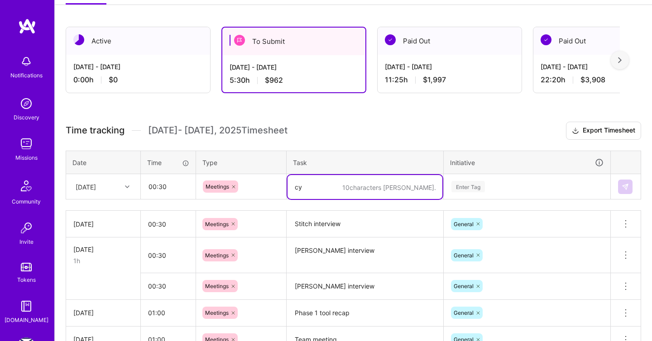
type textarea "c"
type textarea "[PERSON_NAME] interview"
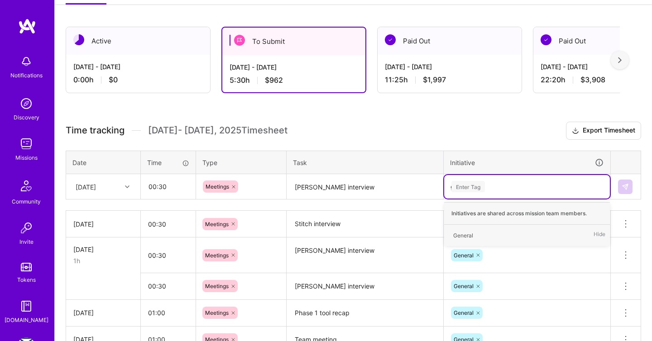
type input "gen"
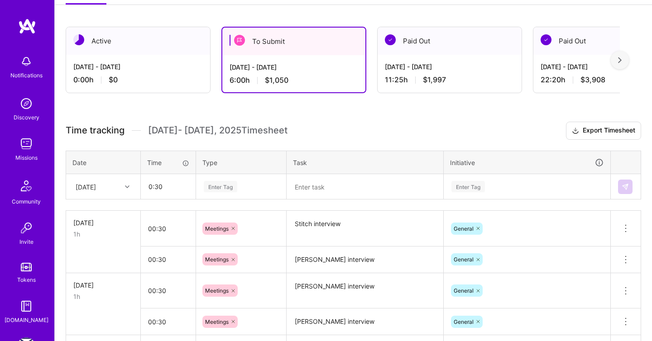
type input "00:30"
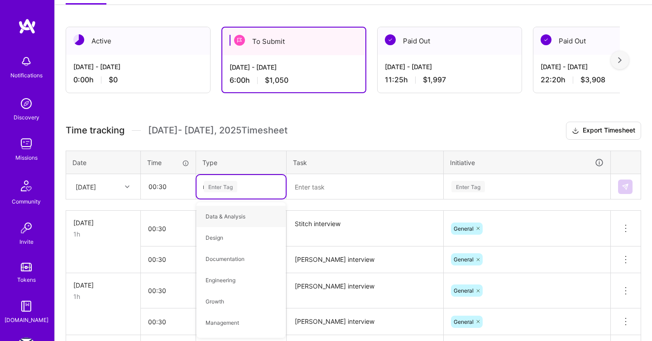
type input "mee"
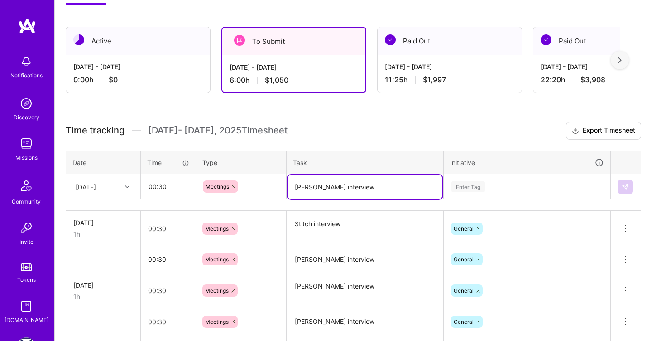
type textarea "[PERSON_NAME] interview"
click at [166, 183] on input "00:30" at bounding box center [168, 187] width 54 height 24
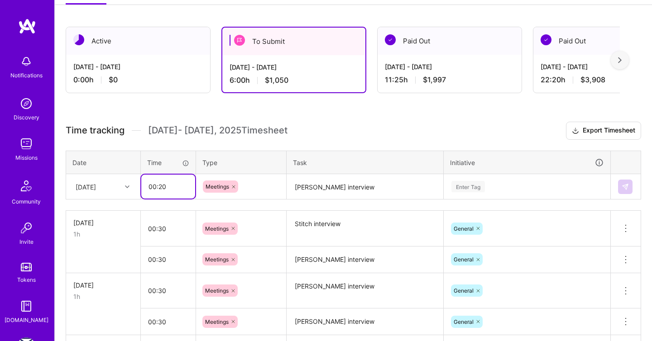
type input "00:20"
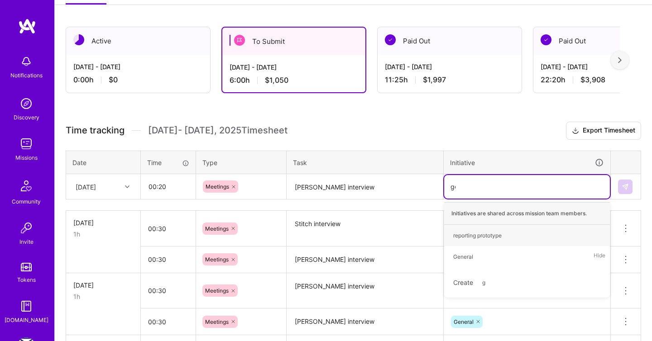
type input "gen"
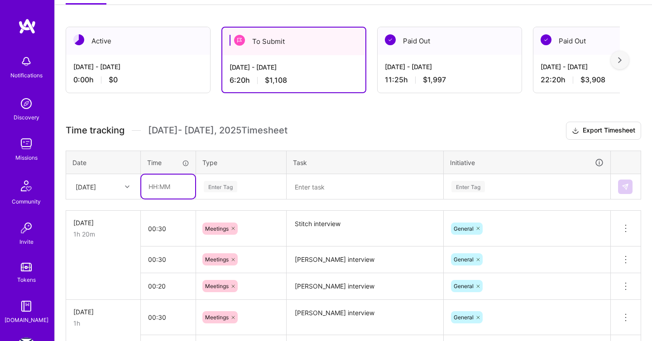
click at [158, 196] on input "text" at bounding box center [168, 187] width 54 height 24
type input "00:30"
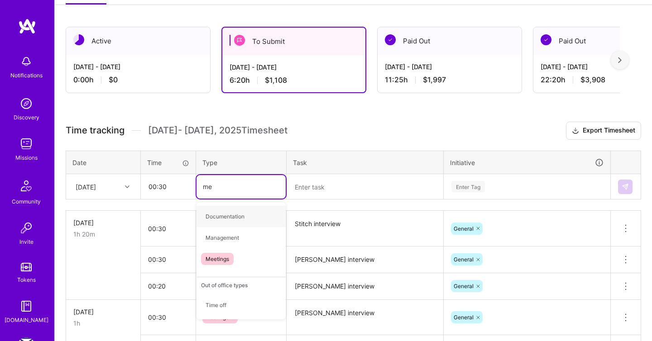
type input "mee"
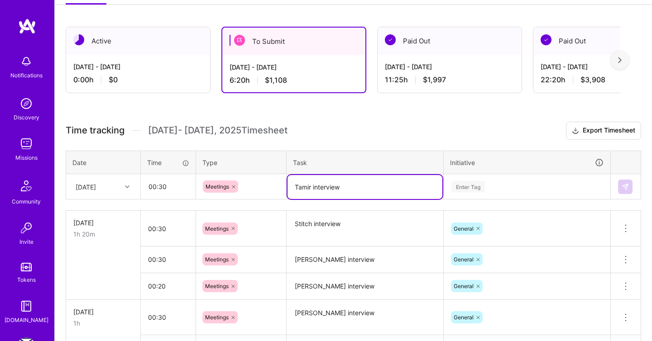
type textarea "Tamir interview"
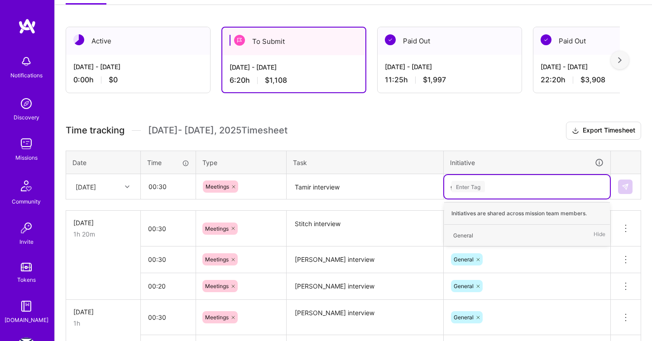
type input "gen"
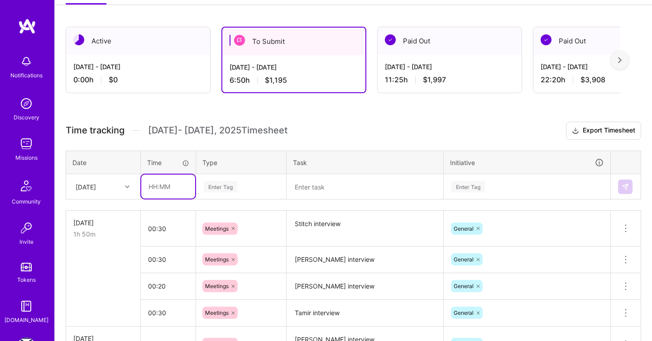
click at [160, 185] on input "text" at bounding box center [168, 187] width 54 height 24
type input "0"
click at [122, 187] on div at bounding box center [128, 187] width 14 height 12
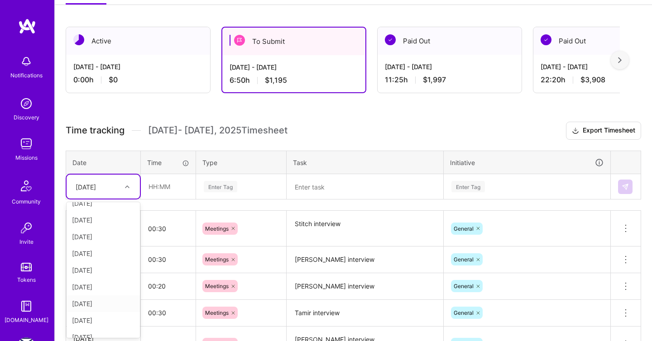
scroll to position [102, 0]
click at [100, 323] on div "[DATE]" at bounding box center [103, 328] width 73 height 17
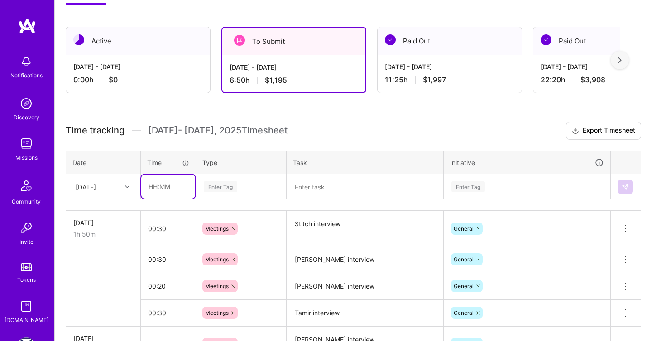
click at [172, 193] on input "text" at bounding box center [168, 187] width 54 height 24
type input "00:10"
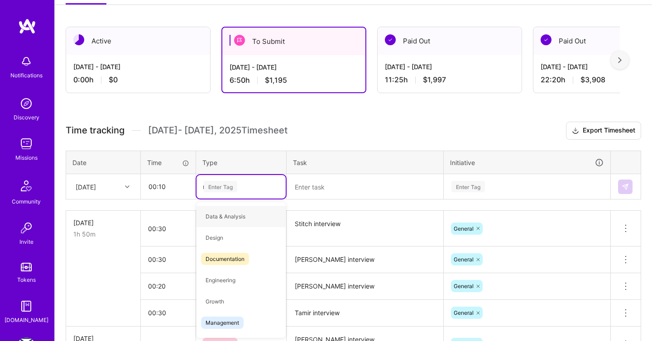
type input "me"
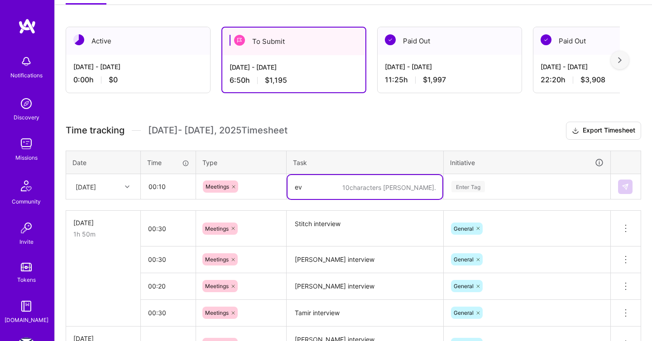
type textarea "e"
type textarea "Revisions"
click at [468, 182] on div "Enter Tag" at bounding box center [467, 187] width 33 height 14
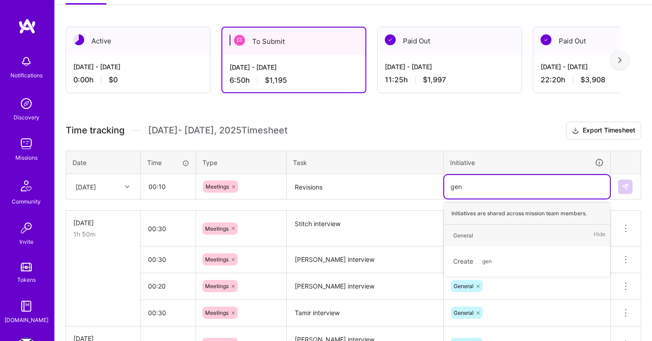
type input "gene"
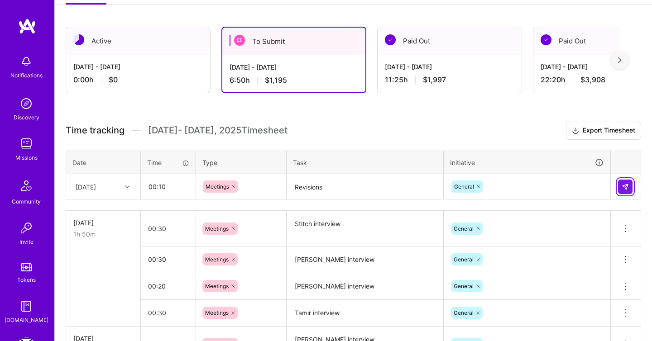
click at [627, 185] on img at bounding box center [624, 186] width 7 height 7
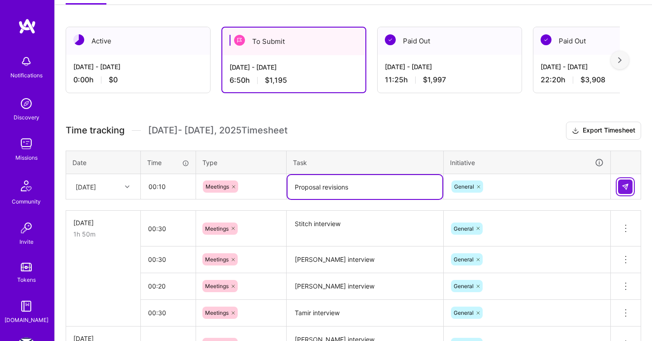
type textarea "Proposal revisions"
click at [626, 186] on img at bounding box center [624, 186] width 7 height 7
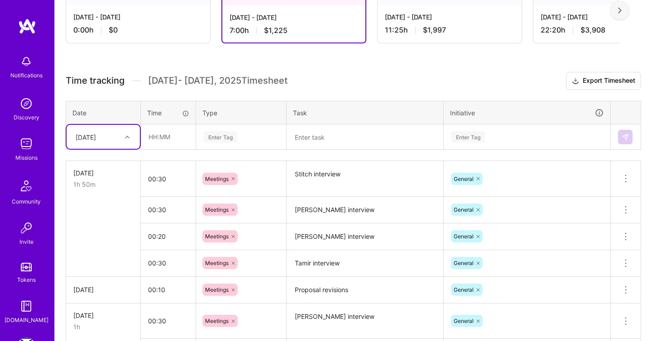
scroll to position [193, 0]
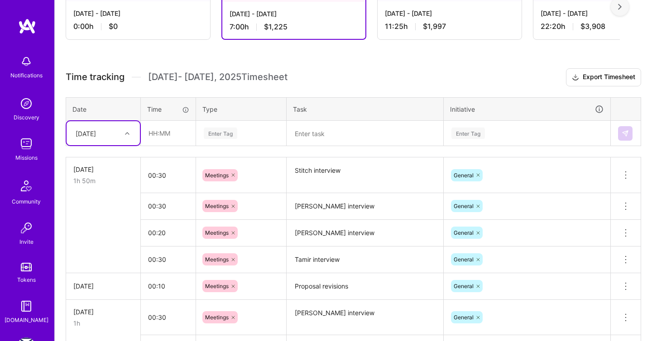
click at [134, 134] on div at bounding box center [128, 134] width 14 height 12
click at [109, 253] on div "[DATE]" at bounding box center [103, 257] width 73 height 17
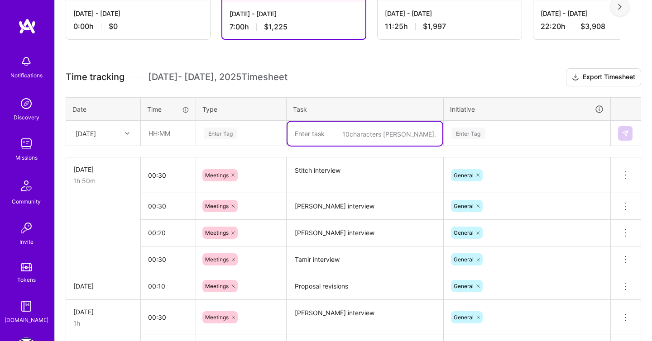
click at [311, 138] on textarea at bounding box center [364, 134] width 155 height 24
type textarea "Revision review"
click at [173, 131] on input "text" at bounding box center [168, 133] width 54 height 24
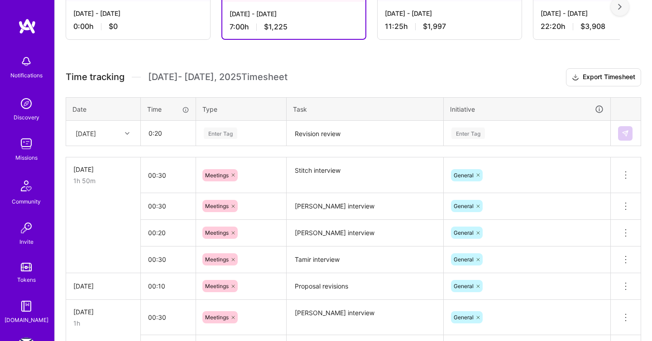
type input "00:20"
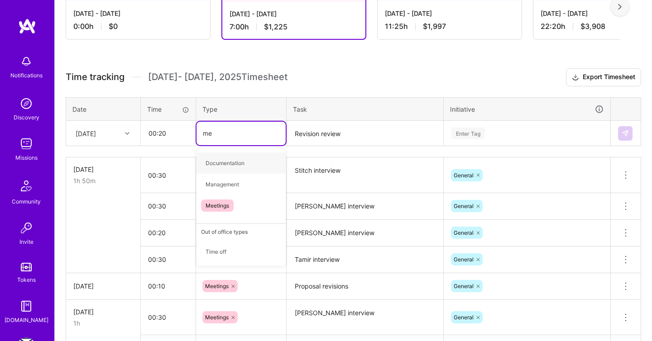
type input "mee"
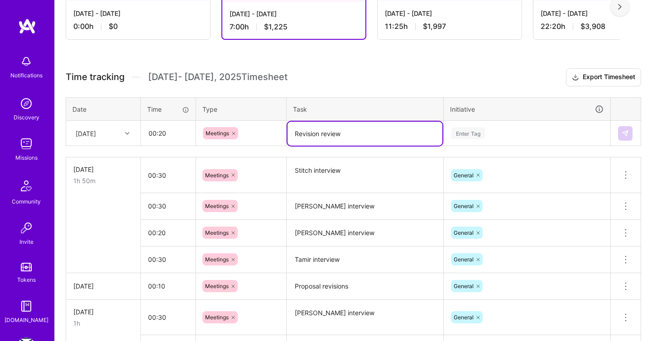
click at [235, 133] on icon at bounding box center [233, 133] width 5 height 5
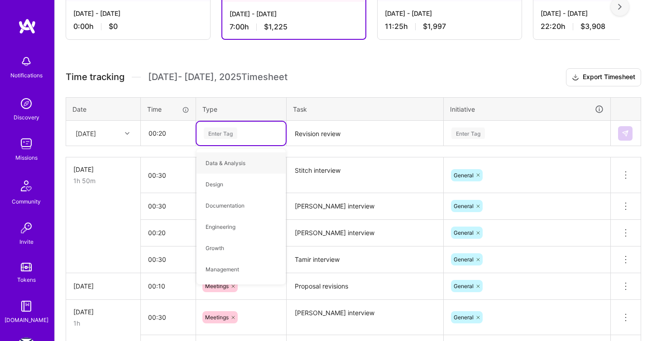
click at [235, 133] on div "Enter Tag" at bounding box center [220, 133] width 33 height 14
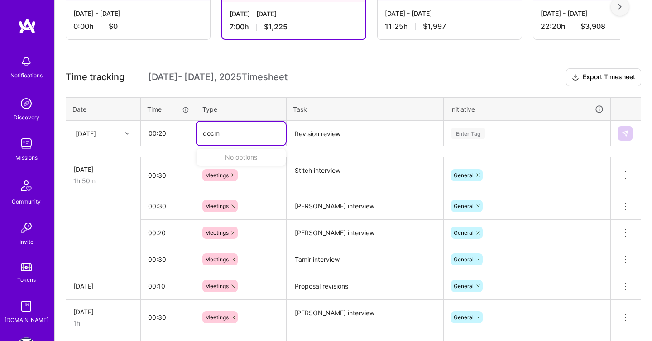
type input "doc"
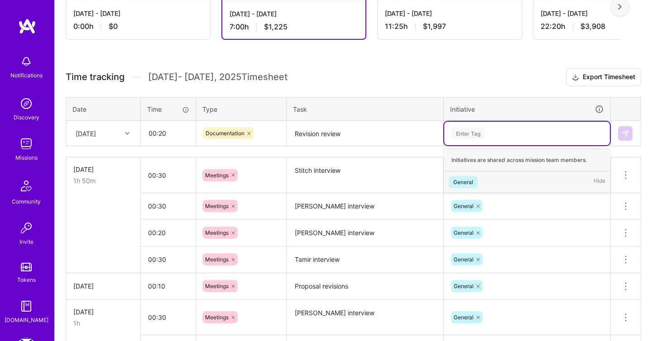
click at [468, 134] on div "Enter Tag" at bounding box center [467, 133] width 33 height 14
type input "gen"
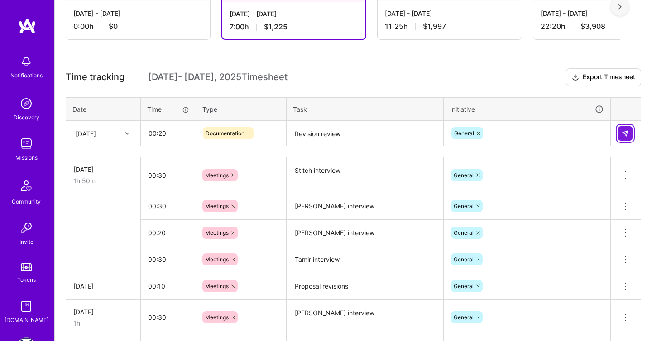
click at [623, 131] on img at bounding box center [624, 133] width 7 height 7
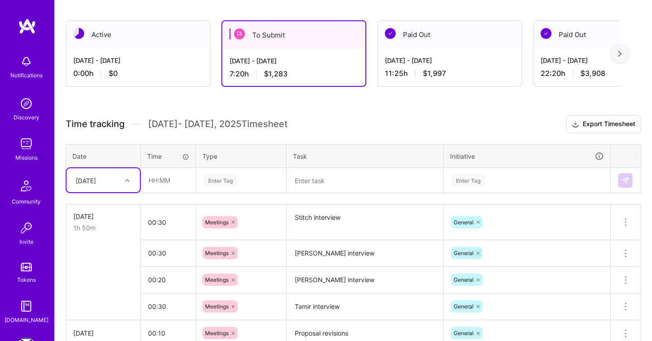
scroll to position [156, 0]
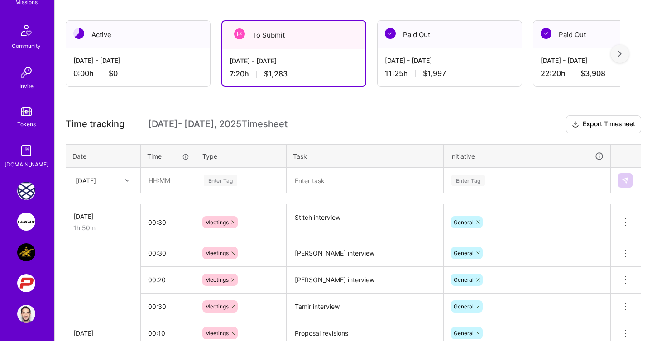
click at [30, 249] on img at bounding box center [26, 253] width 18 height 18
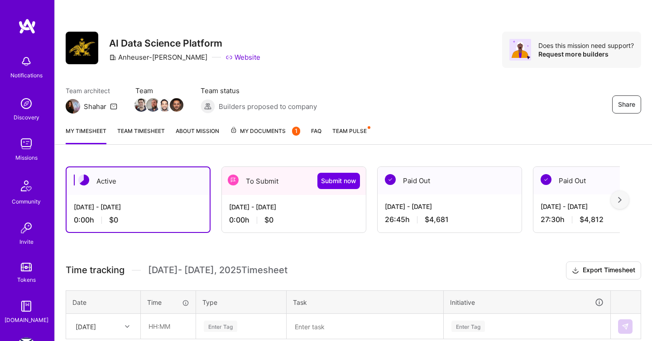
click at [330, 199] on div "[DATE] - [DATE] 0:00 h $0" at bounding box center [294, 213] width 144 height 37
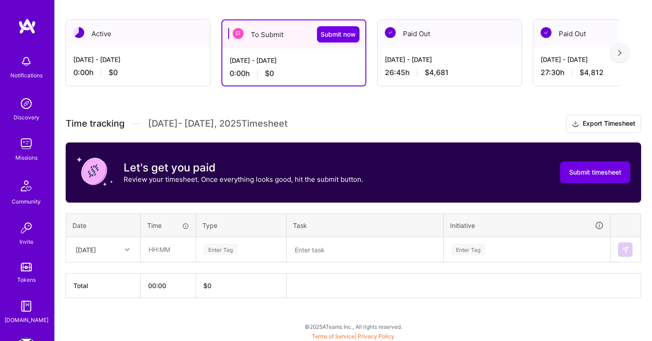
scroll to position [148, 0]
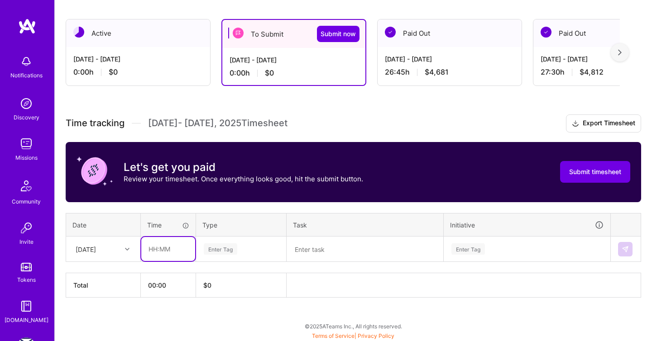
click at [156, 249] on input "text" at bounding box center [168, 249] width 54 height 24
type input "00:15"
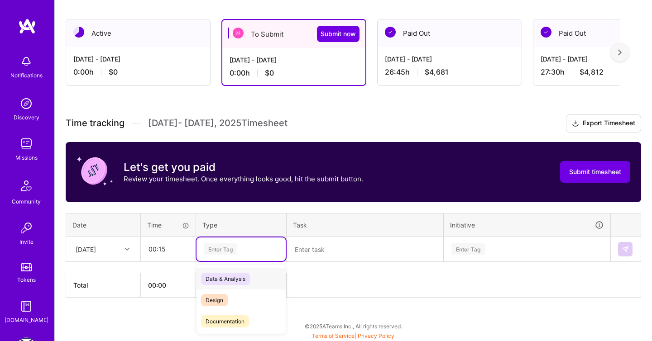
scroll to position [148, 0]
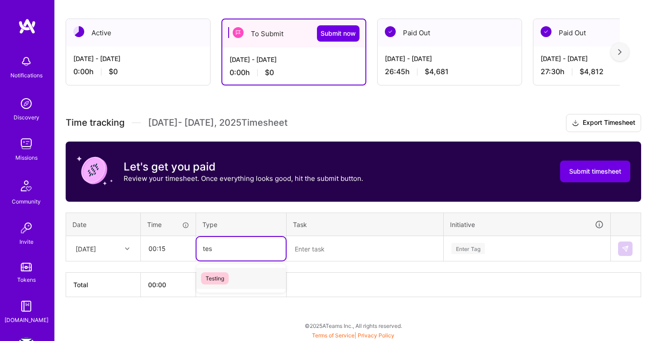
type input "test"
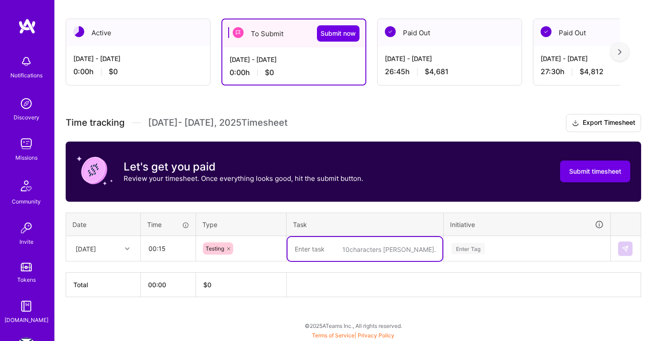
type textarea "A"
type textarea "Prompt review"
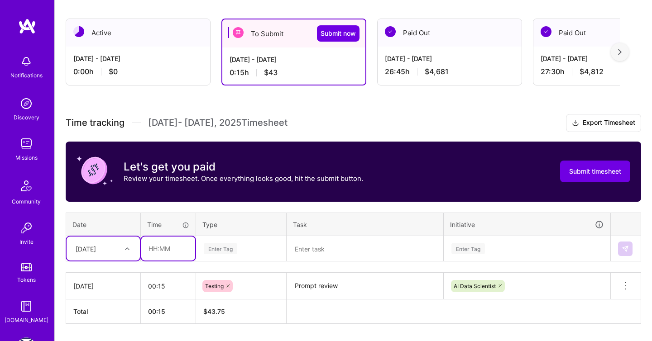
click at [166, 253] on input "text" at bounding box center [168, 249] width 54 height 24
type input "00:15"
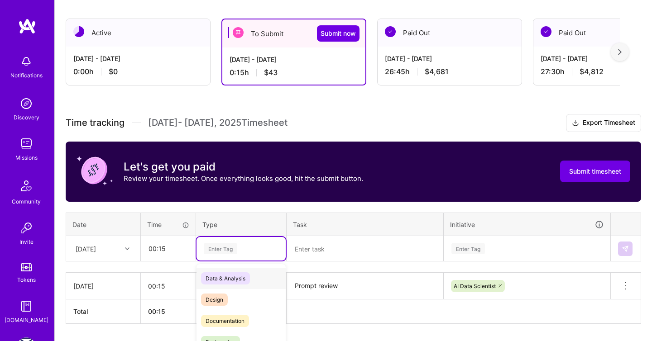
scroll to position [175, 0]
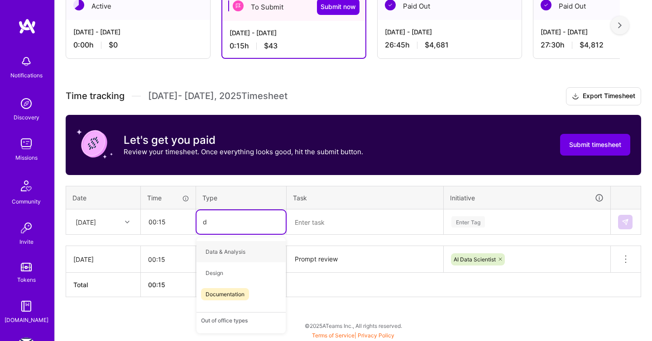
type input "do"
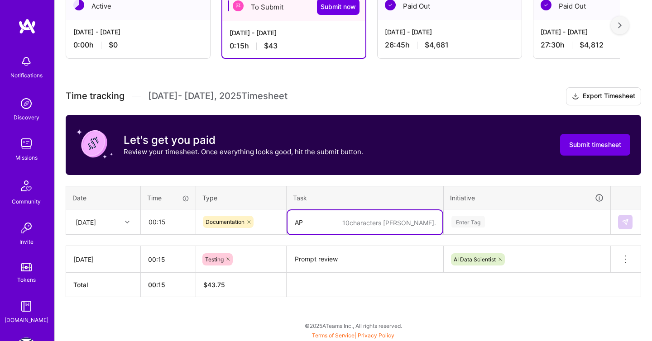
type textarea "A"
type textarea "Recap catch up"
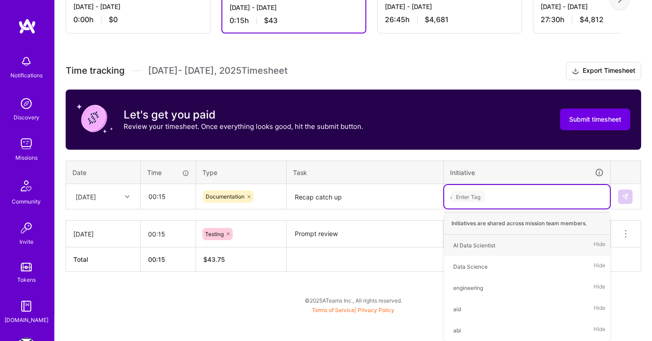
type input "ai"
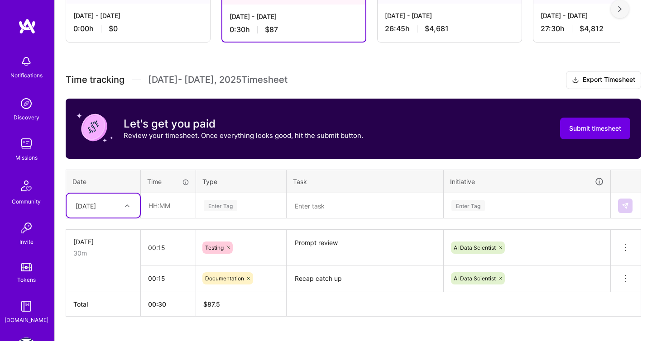
click at [111, 218] on div "Select is focused ,type to refine list, press Down to open the menu, [DATE]" at bounding box center [103, 206] width 73 height 24
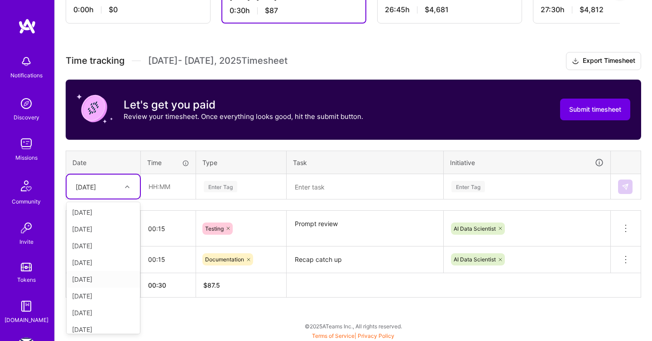
scroll to position [13, 0]
click at [96, 294] on div "[DATE]" at bounding box center [103, 299] width 73 height 17
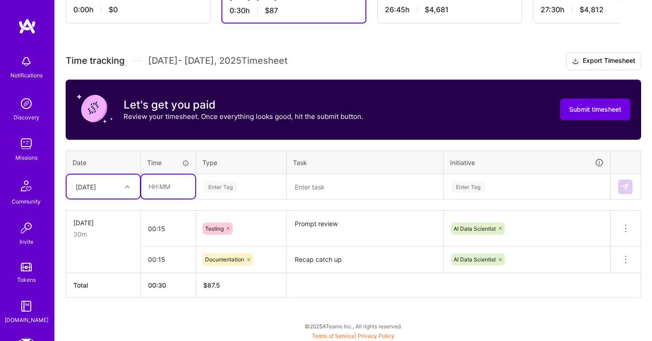
click at [165, 197] on input "text" at bounding box center [168, 187] width 54 height 24
type input "00:30"
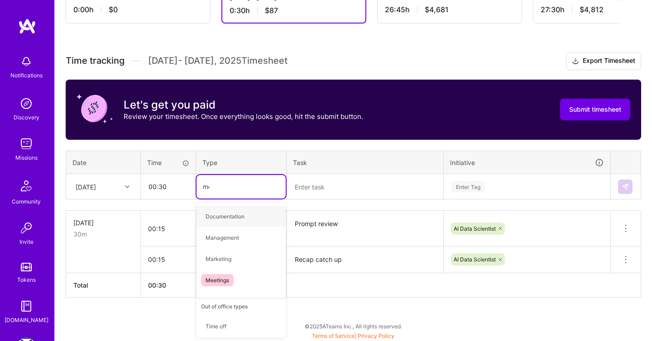
type input "mee"
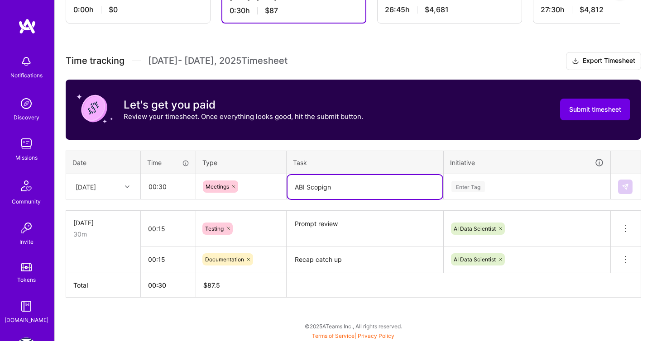
type textarea "ABI Scopign"
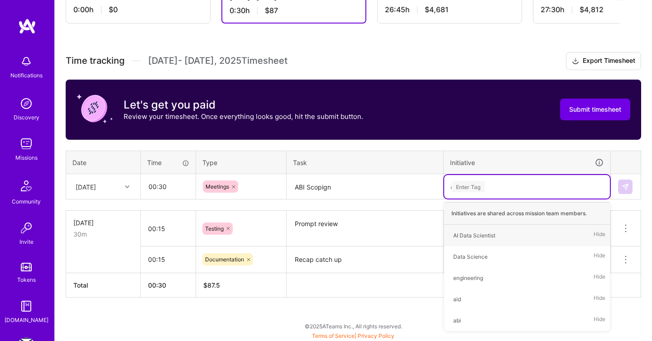
type input "ai"
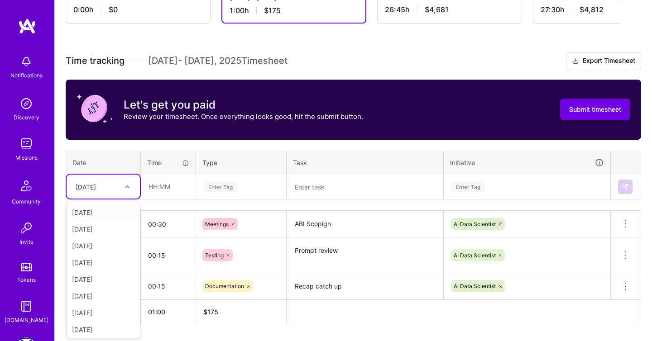
click at [134, 186] on div at bounding box center [128, 187] width 14 height 12
click at [106, 273] on div "[DATE]" at bounding box center [103, 279] width 73 height 17
click at [114, 185] on div "[DATE]" at bounding box center [96, 186] width 50 height 15
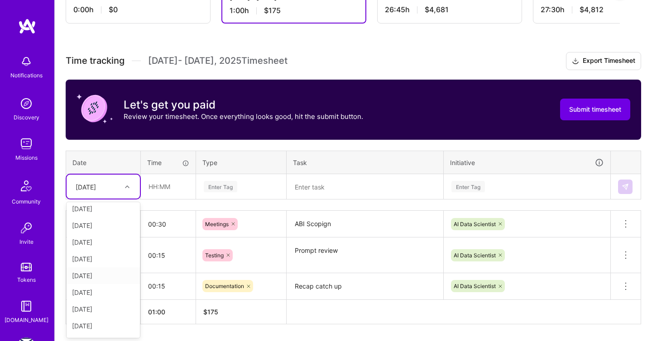
click at [99, 277] on div "[DATE]" at bounding box center [103, 276] width 73 height 17
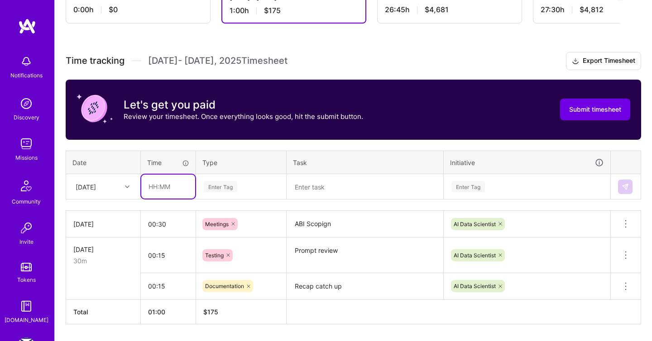
click at [164, 189] on input "text" at bounding box center [168, 187] width 54 height 24
type input "0"
type input "02:15"
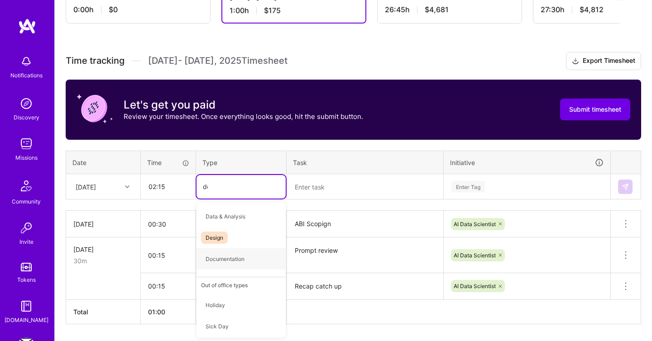
type input "des"
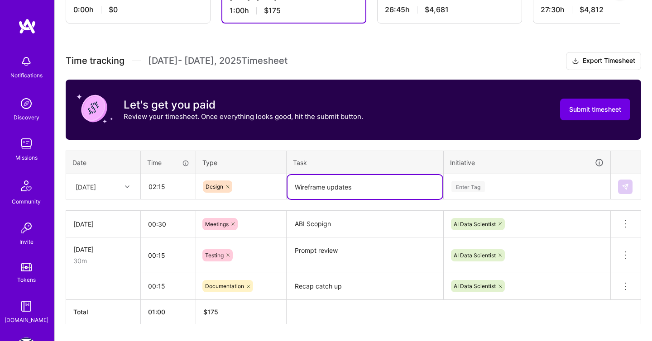
type textarea "Wireframe updates"
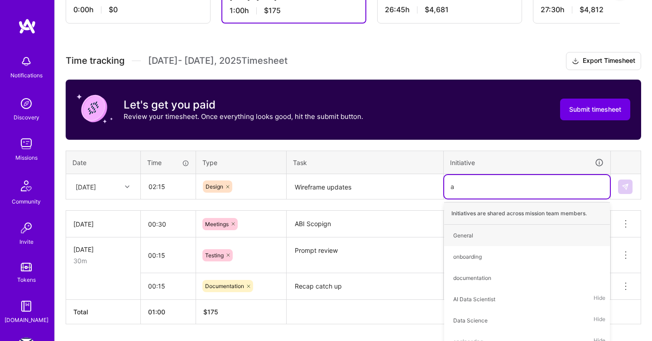
type input "ai"
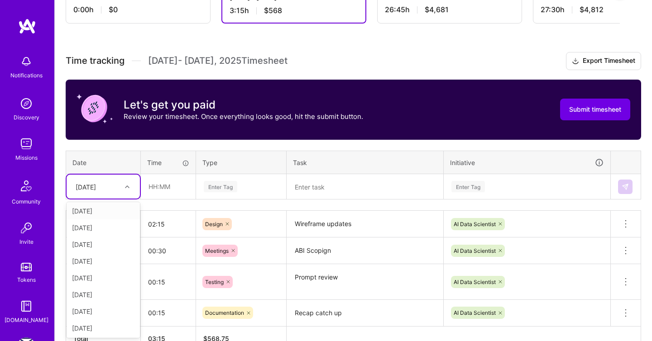
scroll to position [86, 0]
click at [80, 296] on div "[DATE]" at bounding box center [103, 294] width 73 height 17
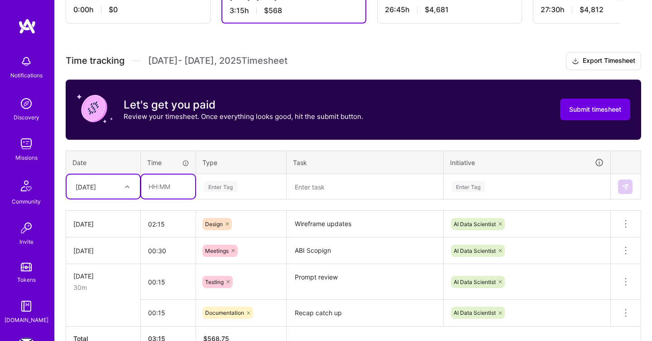
click at [178, 192] on input "text" at bounding box center [168, 187] width 54 height 24
type input "01:45"
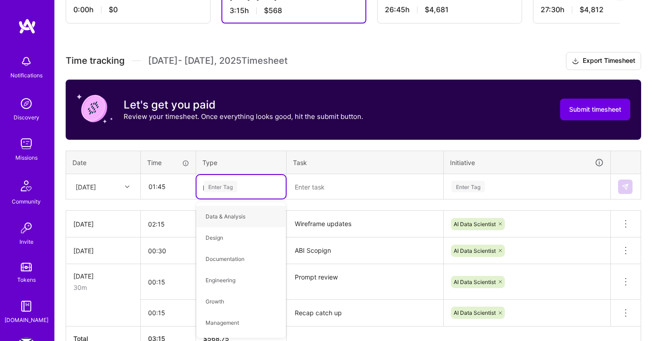
type input "pla"
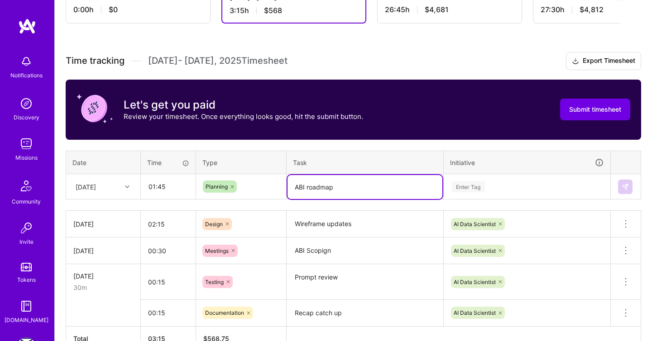
type textarea "ABI roadmap"
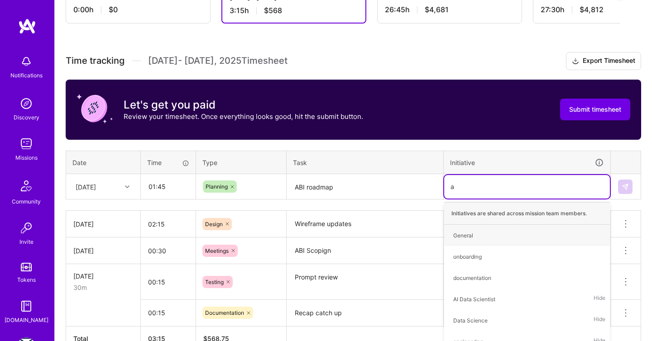
type input "ai"
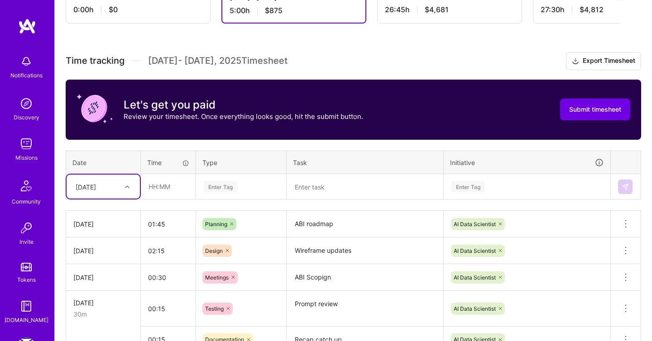
click at [102, 177] on div "[DATE]" at bounding box center [103, 187] width 73 height 24
click at [100, 270] on div "[DATE]" at bounding box center [103, 262] width 73 height 17
click at [110, 188] on div "[DATE]" at bounding box center [96, 186] width 50 height 15
click at [105, 260] on div "[DATE]" at bounding box center [103, 262] width 73 height 17
click at [165, 192] on input "text" at bounding box center [168, 187] width 54 height 24
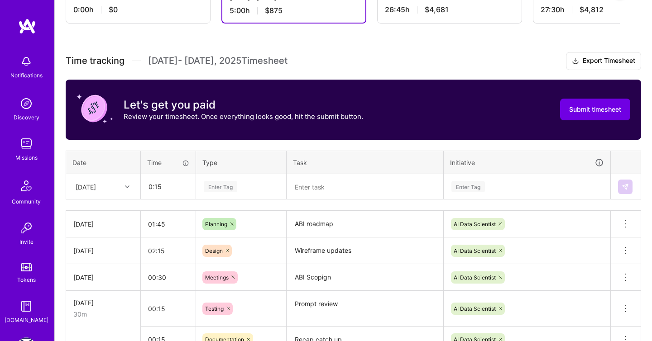
type input "00:15"
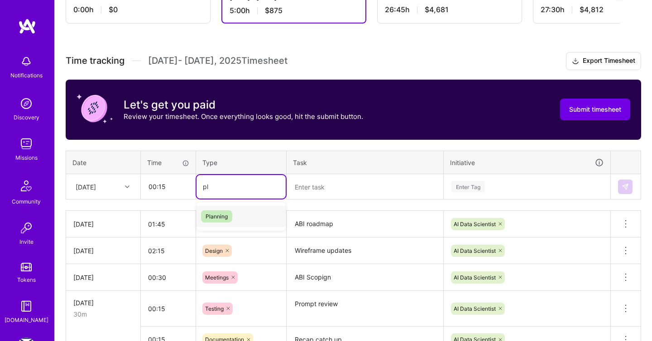
type input "p"
type input "test"
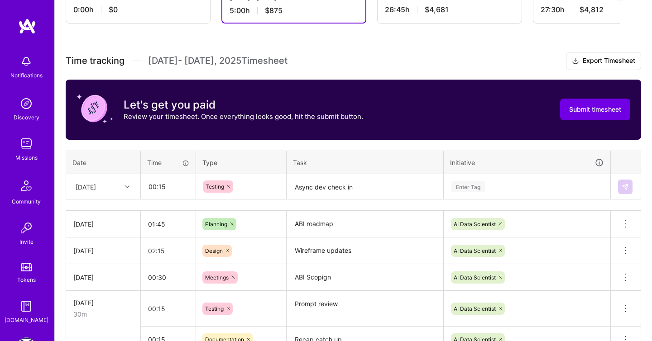
click at [461, 186] on div "Enter Tag" at bounding box center [467, 187] width 33 height 14
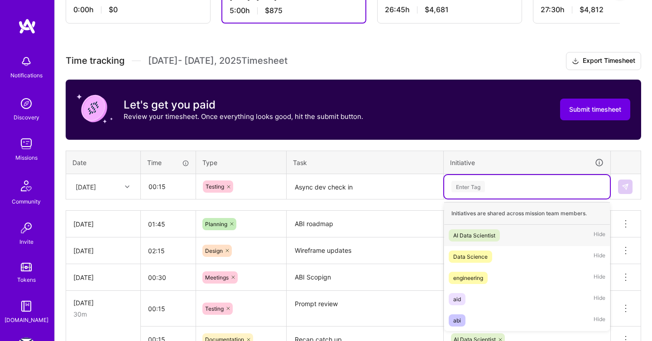
click at [470, 229] on span "AI Data Scientist" at bounding box center [474, 235] width 51 height 12
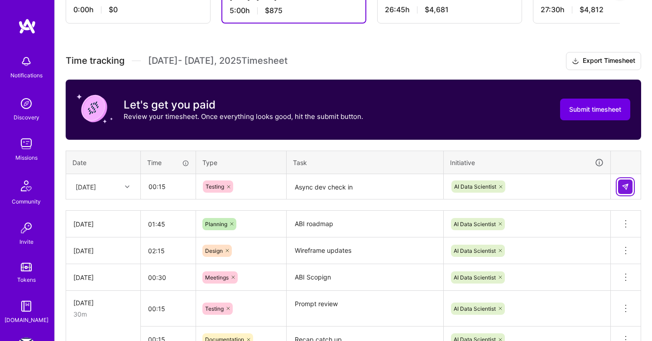
click at [631, 186] on button at bounding box center [625, 187] width 14 height 14
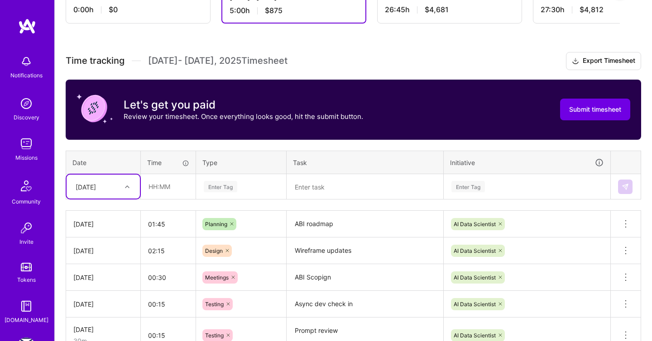
click at [125, 193] on div at bounding box center [128, 186] width 14 height 15
click at [106, 306] on div "[DATE]" at bounding box center [103, 311] width 73 height 17
click at [176, 198] on td at bounding box center [168, 186] width 55 height 25
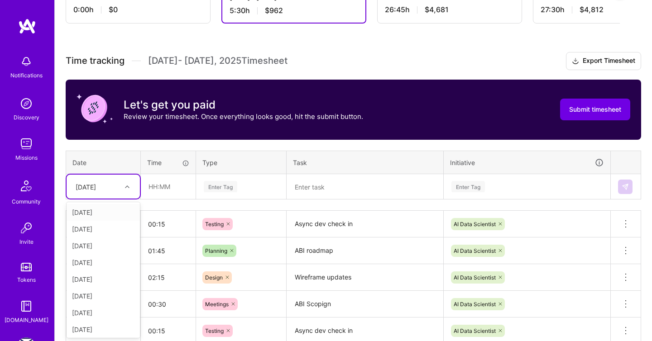
click at [124, 184] on div at bounding box center [128, 187] width 14 height 12
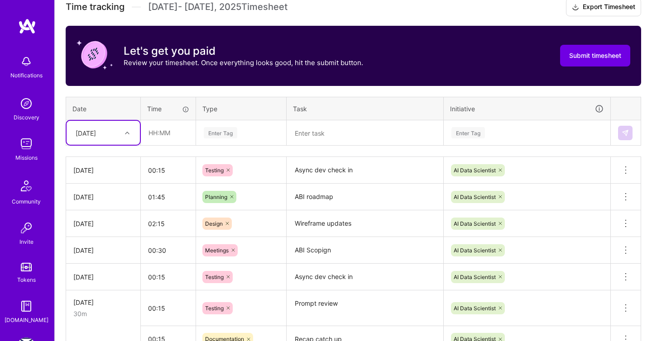
scroll to position [263, 0]
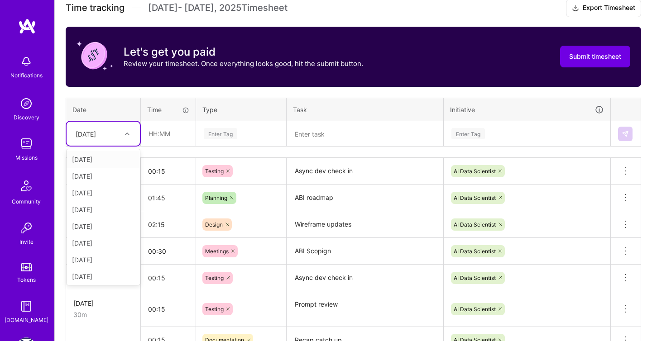
click at [124, 141] on div "[DATE]" at bounding box center [103, 134] width 73 height 24
drag, startPoint x: 99, startPoint y: 227, endPoint x: 100, endPoint y: 236, distance: 9.1
click at [100, 236] on div "[DATE] [DATE] [DATE] [DATE] [DATE] [DATE] [DATE] [DATE] [DATE] [DATE] [DATE] [D…" at bounding box center [103, 217] width 73 height 136
click at [100, 236] on div "[DATE]" at bounding box center [103, 243] width 73 height 17
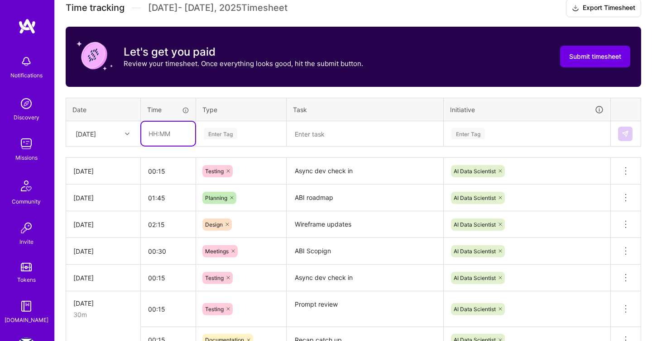
click at [156, 137] on input "text" at bounding box center [168, 134] width 54 height 24
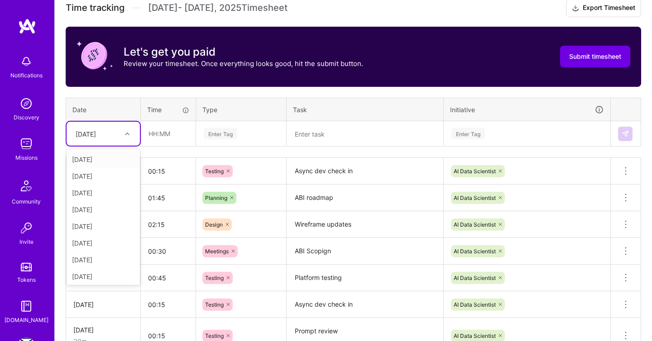
click at [122, 131] on div at bounding box center [128, 134] width 14 height 12
click at [99, 260] on div "[DATE]" at bounding box center [103, 260] width 73 height 17
click at [179, 132] on input "text" at bounding box center [168, 134] width 54 height 24
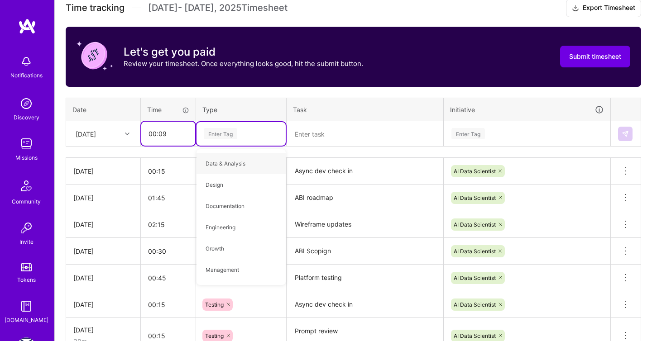
click at [173, 136] on input "00:09" at bounding box center [168, 134] width 54 height 24
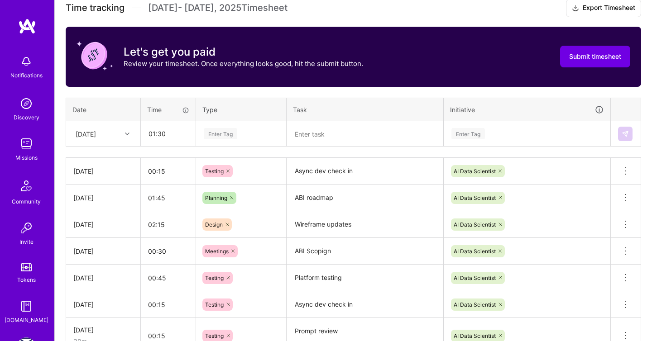
click at [120, 138] on div "[DATE]" at bounding box center [96, 133] width 50 height 15
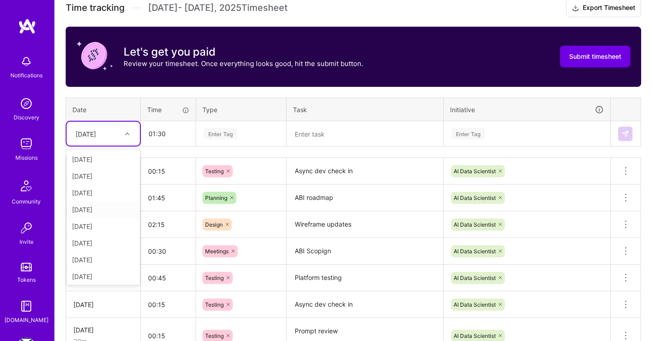
scroll to position [102, 0]
click at [99, 274] on div "[DATE]" at bounding box center [103, 275] width 73 height 17
click at [312, 136] on textarea at bounding box center [364, 134] width 155 height 24
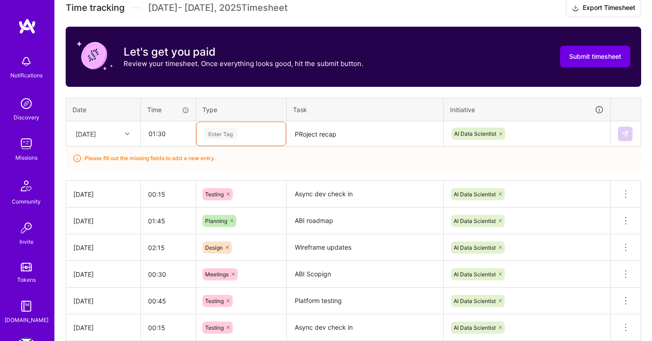
click at [231, 117] on th "Type" at bounding box center [241, 110] width 91 height 24
click at [223, 130] on div "Enter Tag" at bounding box center [220, 134] width 33 height 14
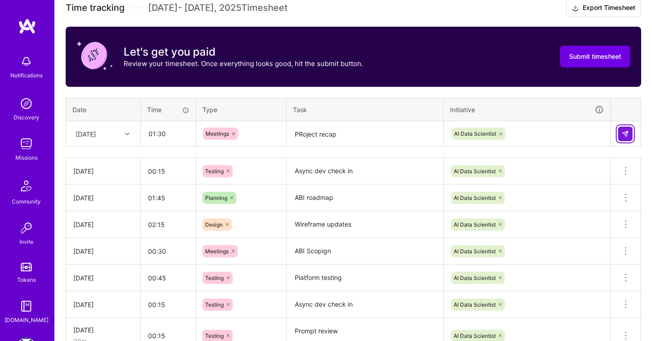
click at [623, 130] on img at bounding box center [624, 133] width 7 height 7
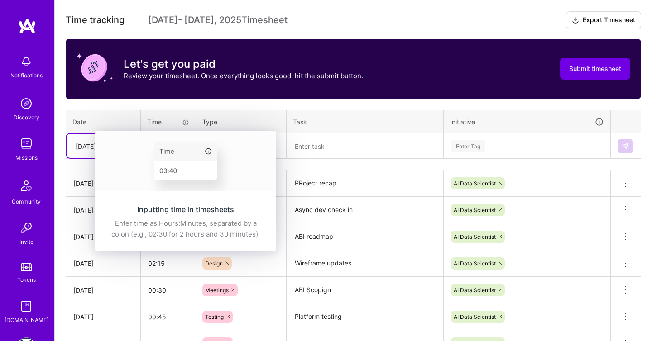
scroll to position [252, 0]
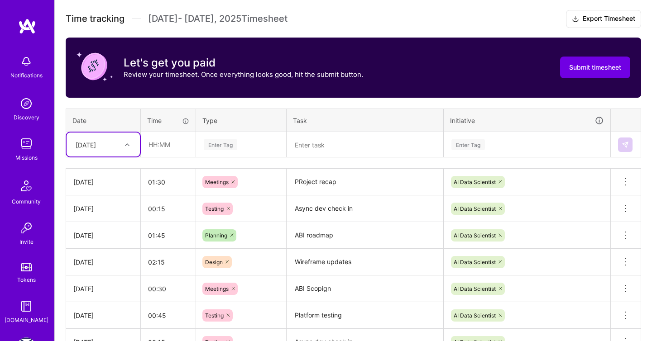
click at [123, 148] on div at bounding box center [128, 145] width 14 height 12
click at [95, 266] on div "[DATE]" at bounding box center [103, 269] width 73 height 17
click at [173, 127] on th "Time" at bounding box center [168, 121] width 55 height 24
click at [173, 147] on input "text" at bounding box center [168, 145] width 54 height 24
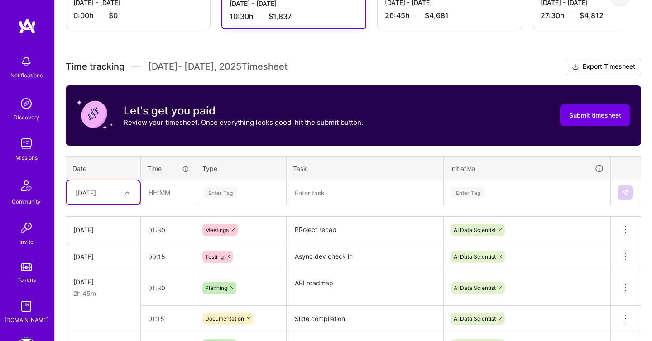
scroll to position [199, 0]
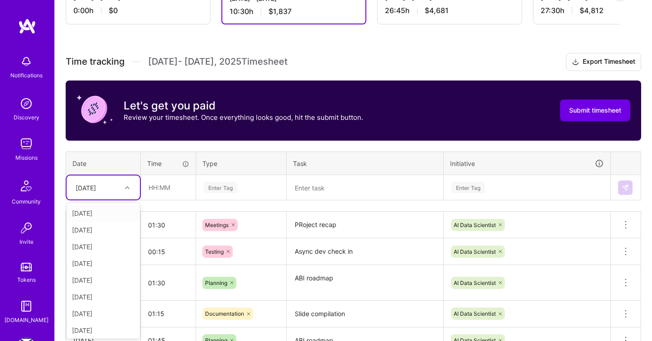
click at [112, 200] on div "option [DATE], selected. option [DATE] focused, 1 of 15. 14 results available. …" at bounding box center [103, 188] width 73 height 24
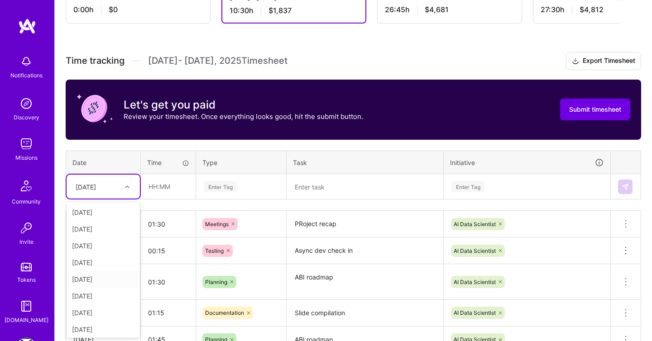
scroll to position [102, 0]
click at [100, 323] on div "[DATE]" at bounding box center [103, 328] width 73 height 17
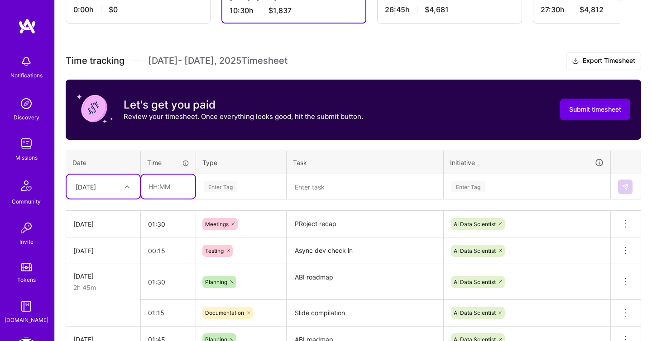
click at [172, 195] on input "text" at bounding box center [168, 187] width 54 height 24
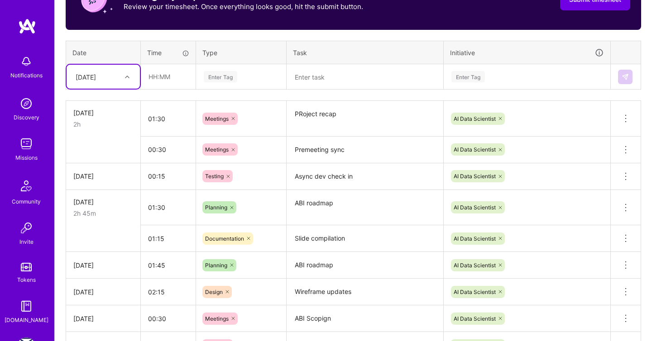
scroll to position [374, 0]
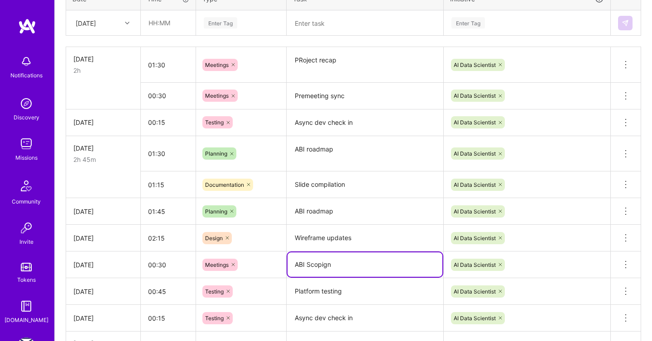
click at [316, 261] on textarea "ABI Scopign" at bounding box center [364, 265] width 155 height 24
click at [165, 264] on input "00:30" at bounding box center [168, 265] width 55 height 24
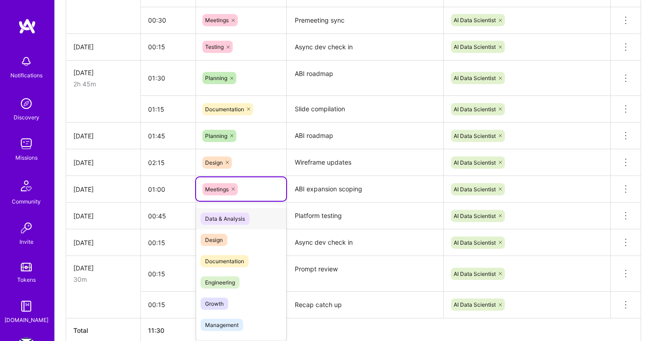
scroll to position [452, 0]
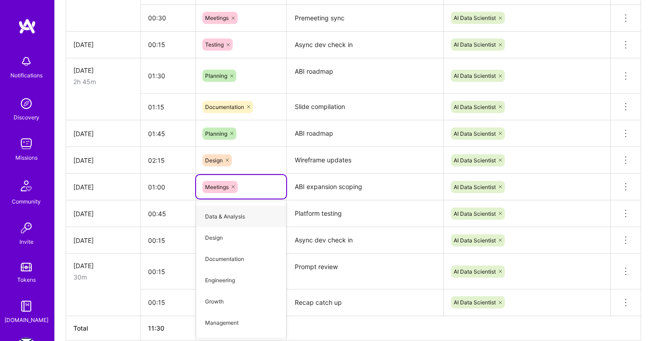
click at [335, 335] on th at bounding box center [464, 328] width 354 height 24
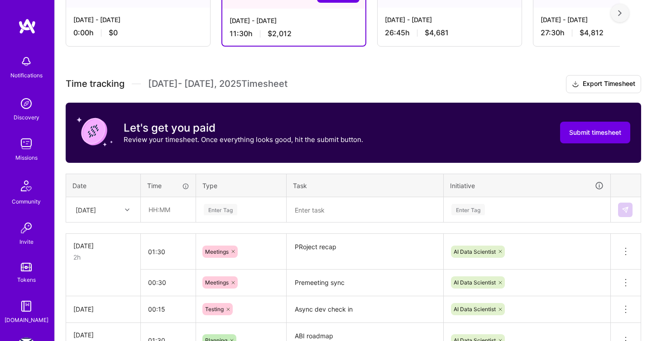
scroll to position [0, 0]
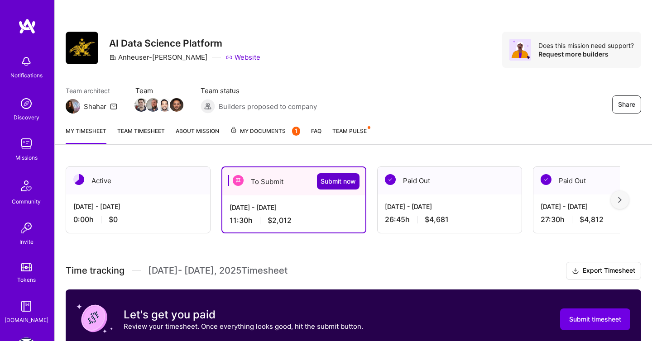
click at [336, 186] on button "Submit now" at bounding box center [338, 181] width 43 height 16
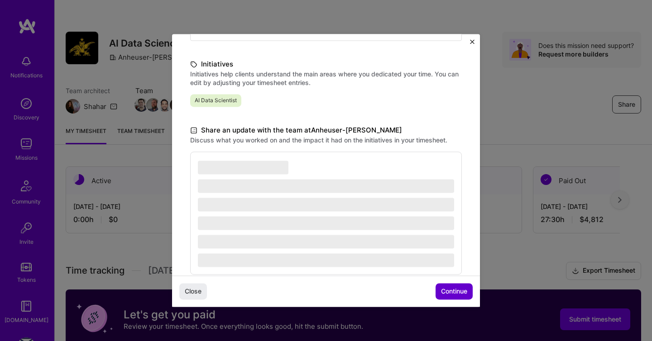
click at [448, 297] on button "Continue" at bounding box center [453, 292] width 37 height 16
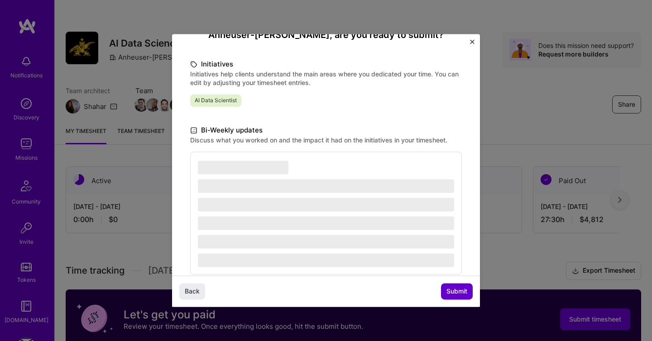
click at [448, 297] on button "Submit" at bounding box center [457, 292] width 32 height 16
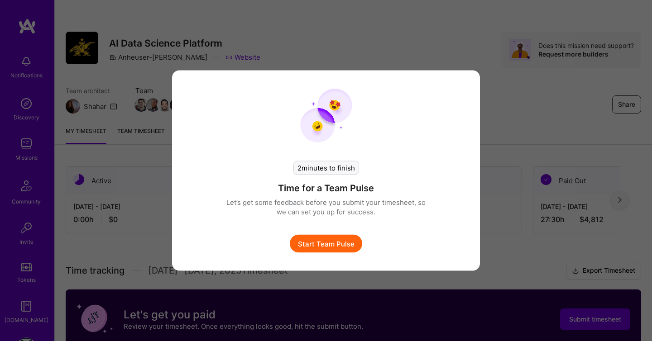
click at [327, 238] on button "Start Team Pulse" at bounding box center [326, 244] width 72 height 18
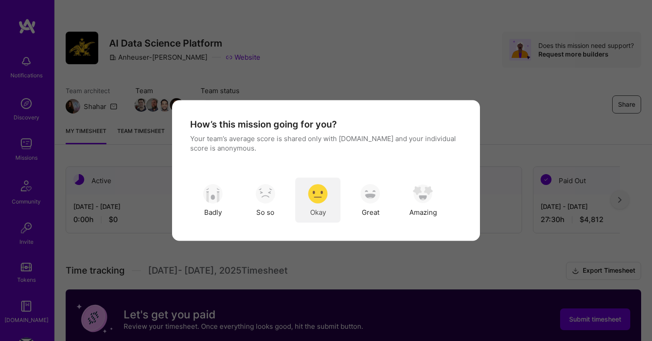
click at [303, 197] on div "Okay" at bounding box center [317, 200] width 45 height 45
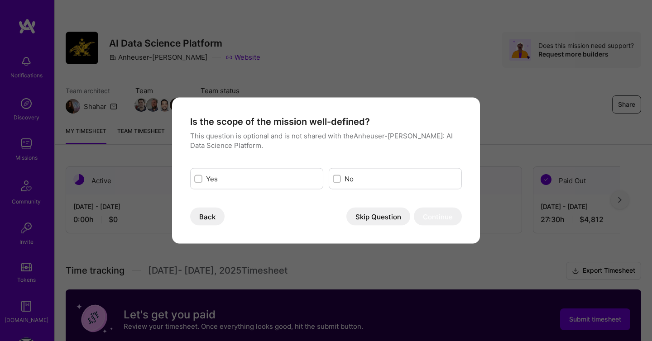
click at [344, 182] on label "No" at bounding box center [400, 179] width 113 height 10
click at [341, 182] on input "modal" at bounding box center [338, 179] width 6 height 6
click at [437, 216] on button "Continue" at bounding box center [438, 217] width 48 height 18
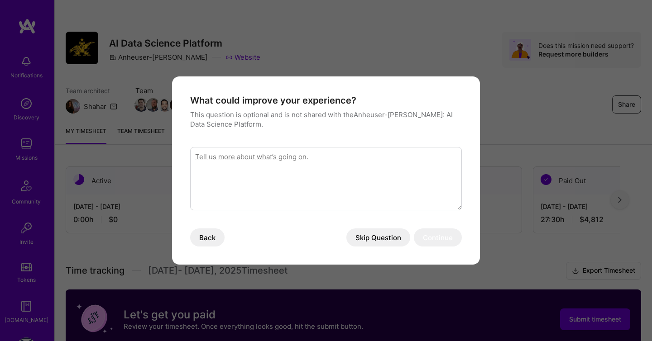
click at [372, 243] on button "Skip Question" at bounding box center [378, 238] width 64 height 18
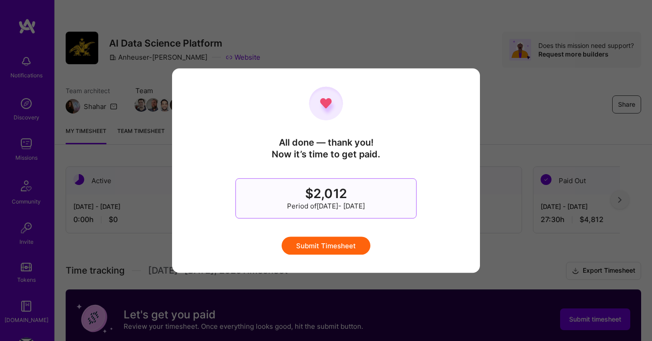
click at [345, 244] on button "Submit Timesheet" at bounding box center [326, 246] width 89 height 18
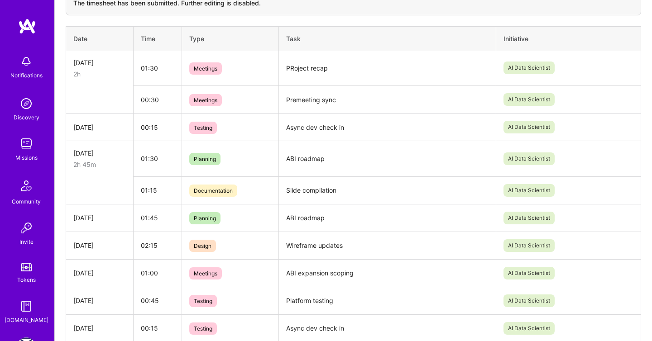
scroll to position [156, 0]
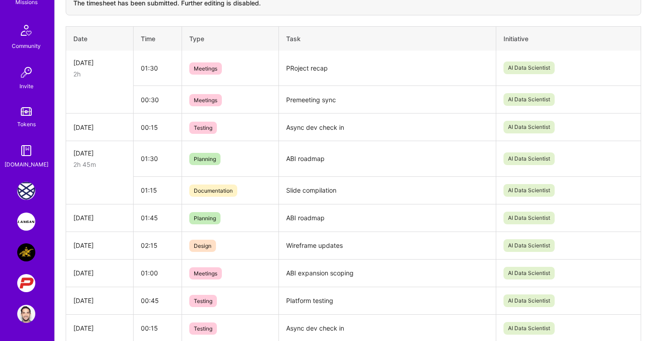
click at [32, 282] on img at bounding box center [26, 283] width 18 height 18
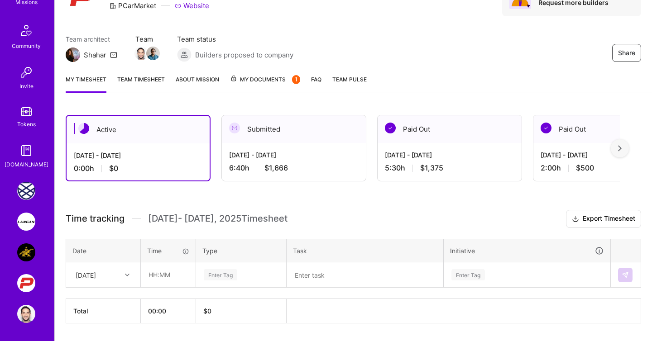
scroll to position [54, 0]
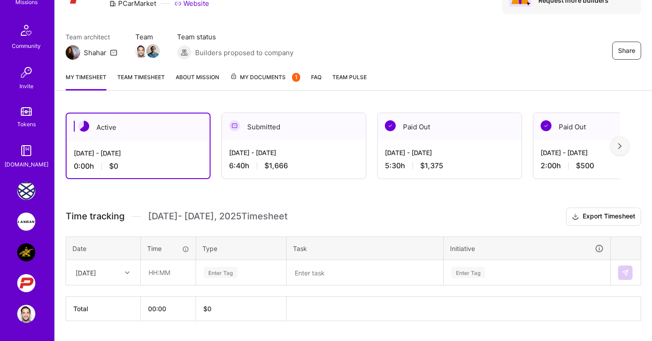
click at [25, 228] on img at bounding box center [26, 222] width 18 height 18
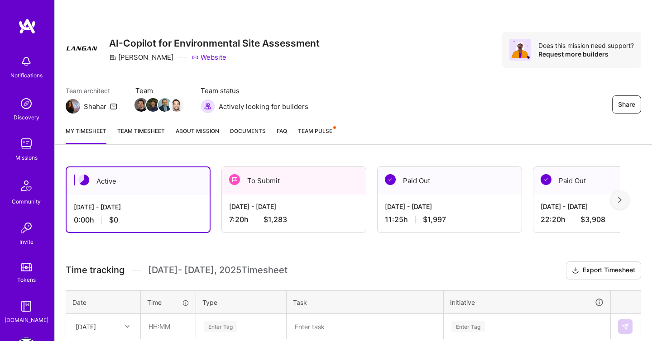
click at [277, 208] on div "[DATE] - [DATE]" at bounding box center [293, 207] width 129 height 10
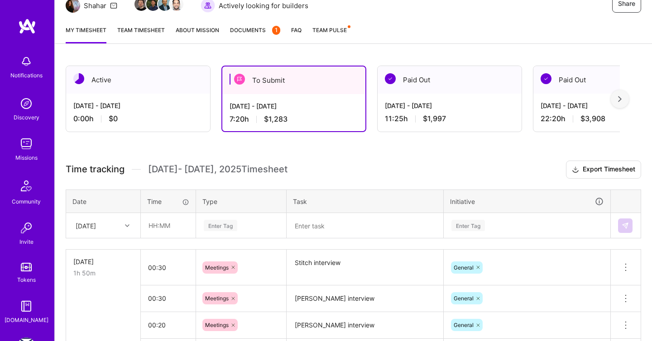
scroll to position [148, 0]
